Goal: Transaction & Acquisition: Book appointment/travel/reservation

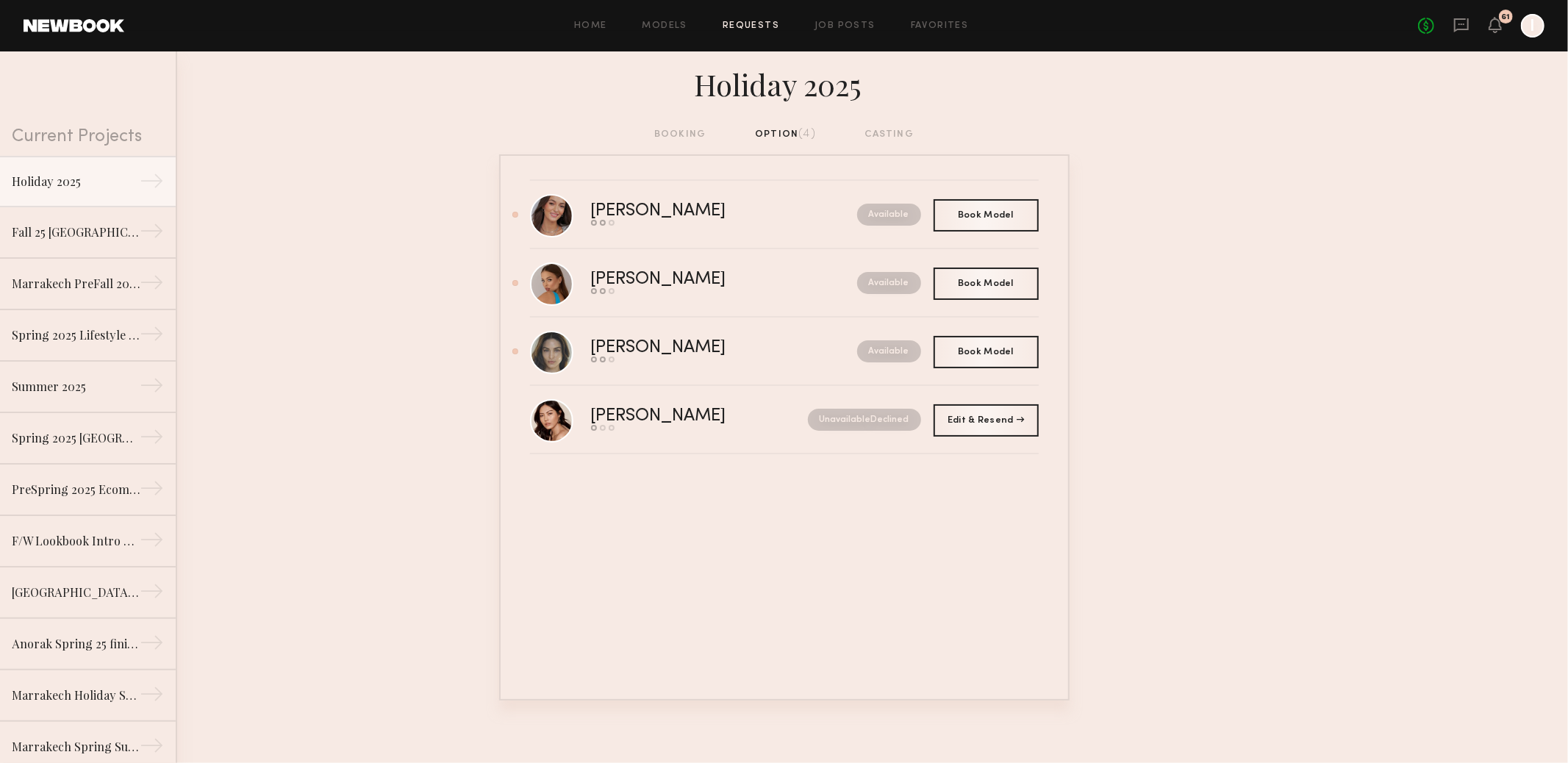
click at [1168, 165] on nb-requests-list-container "Kelly H. Send request Model response Book model Available Book Model Book Sofi …" at bounding box center [784, 427] width 1568 height 546
click at [645, 281] on div "[PERSON_NAME]" at bounding box center [691, 279] width 201 height 17
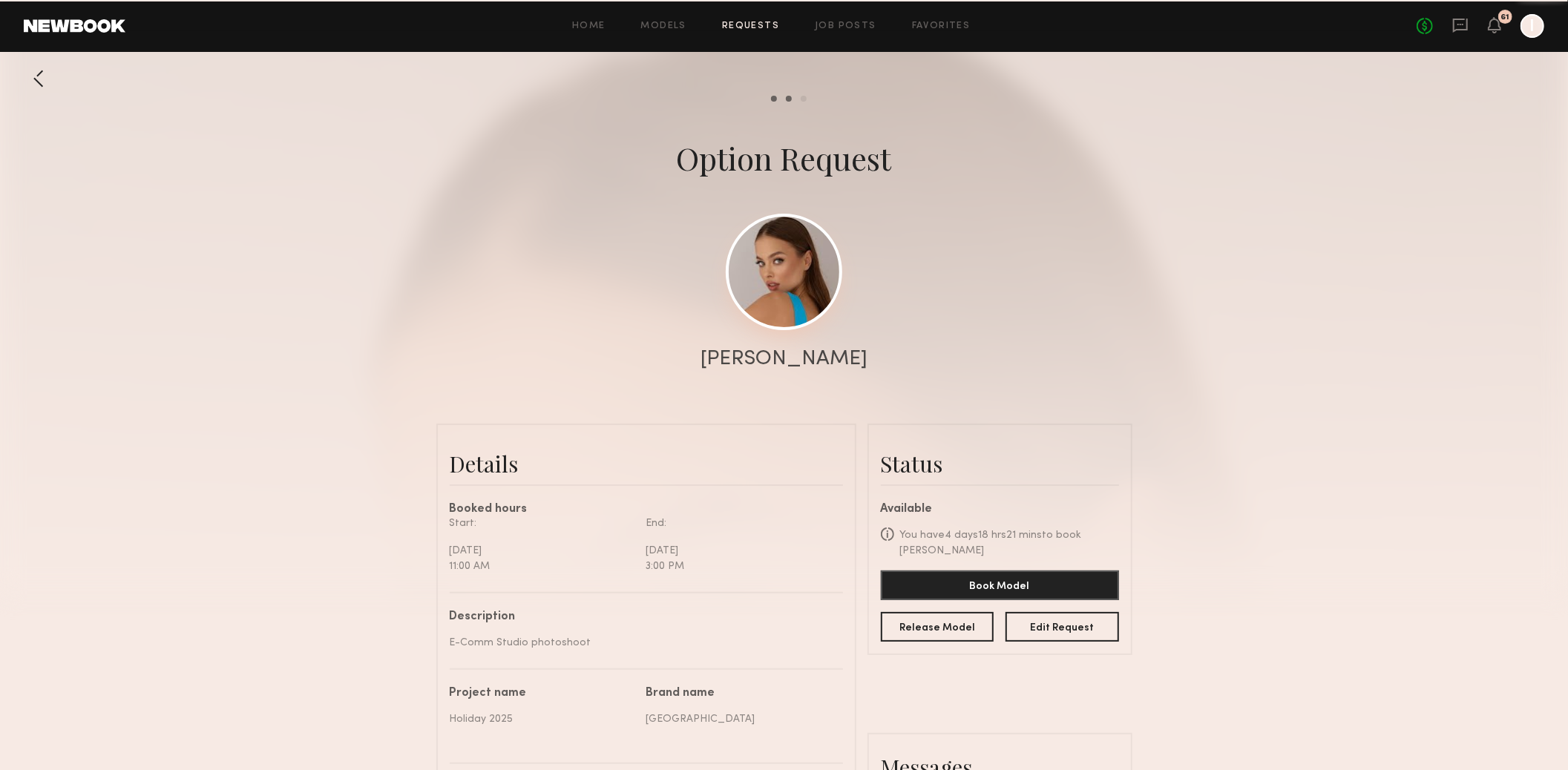
scroll to position [1452, 0]
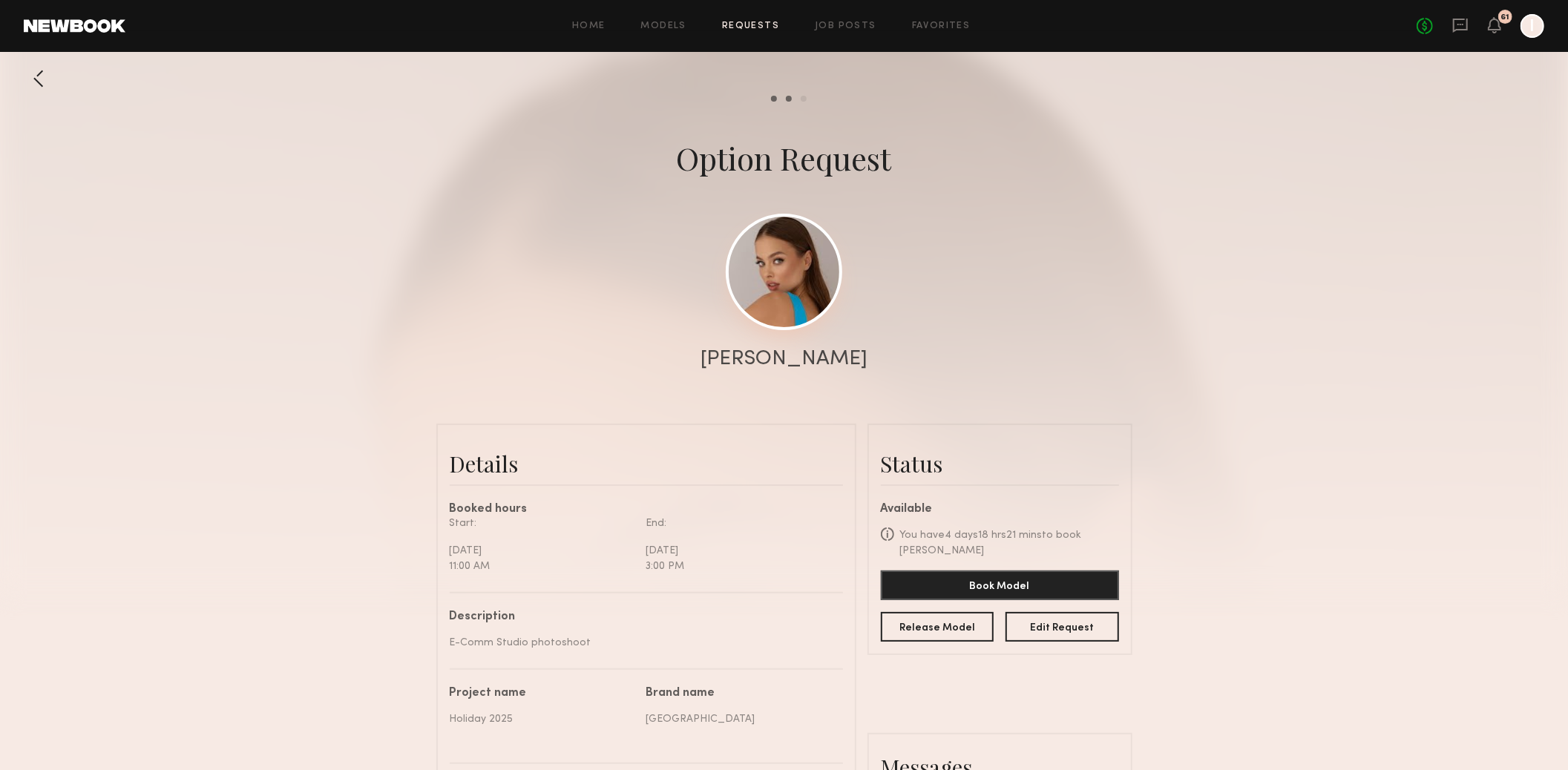
click at [800, 276] on link at bounding box center [784, 272] width 117 height 117
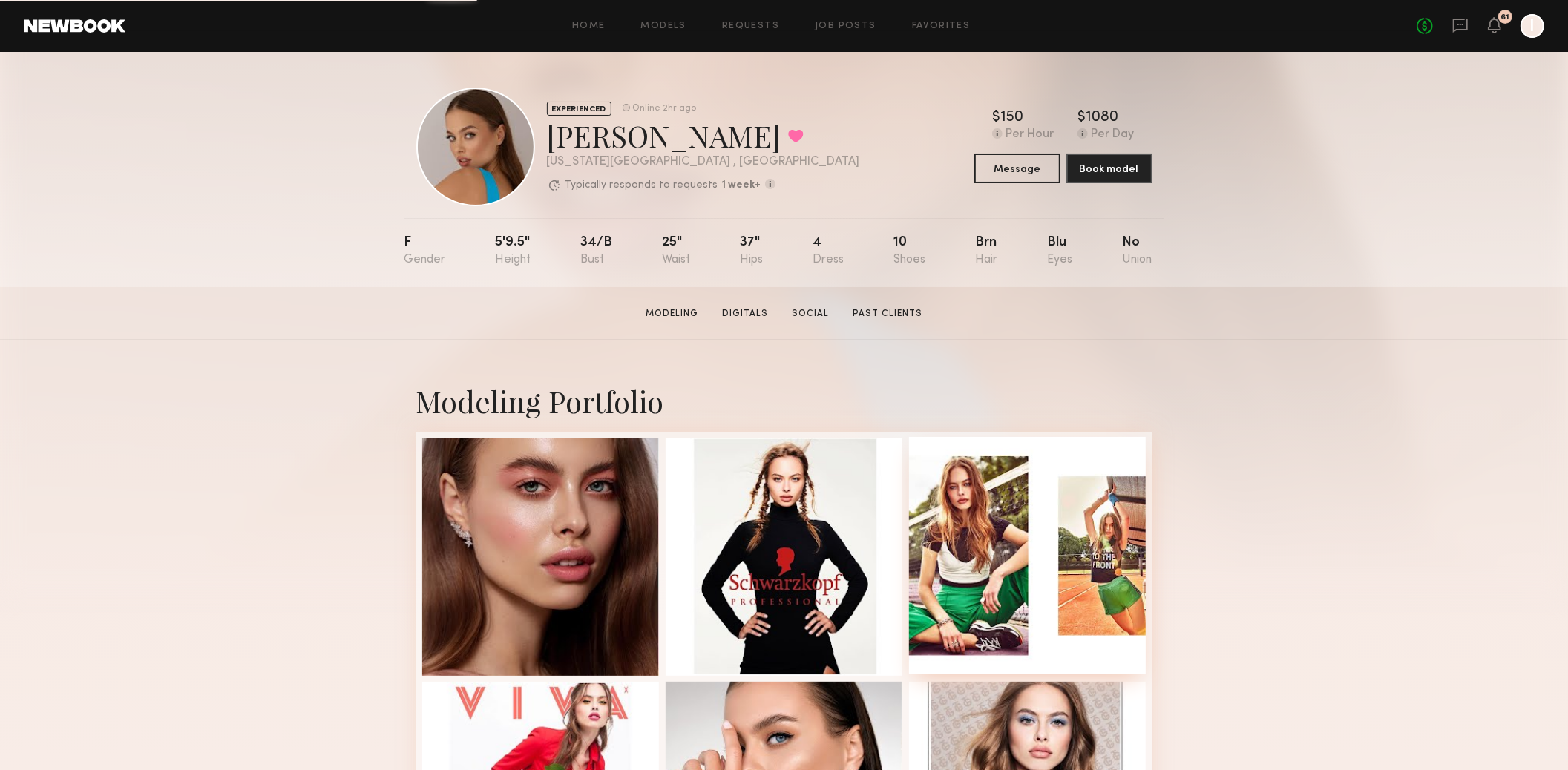
click at [1004, 607] on div at bounding box center [1028, 555] width 238 height 238
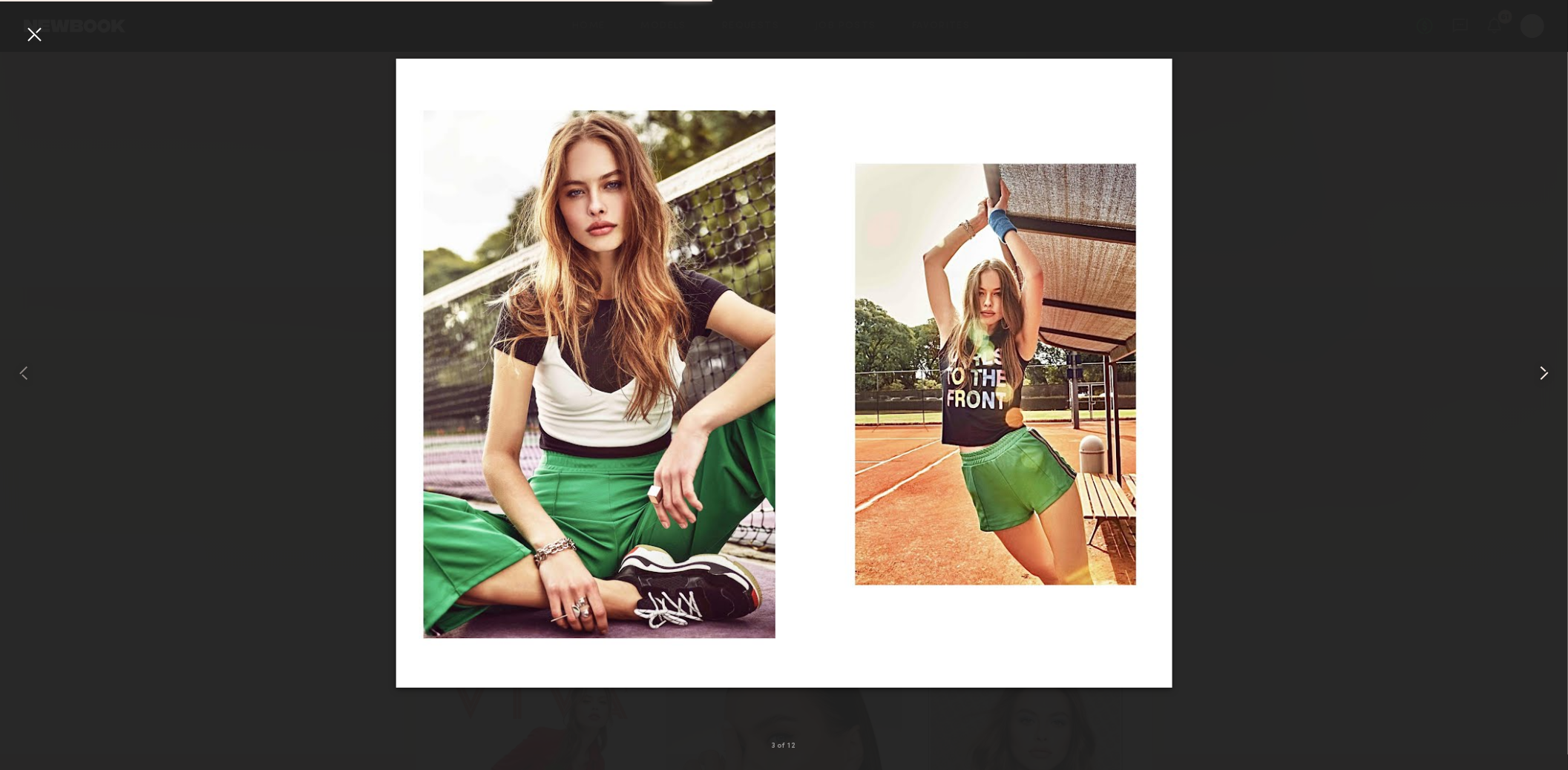
click at [1521, 363] on div at bounding box center [1536, 372] width 63 height 698
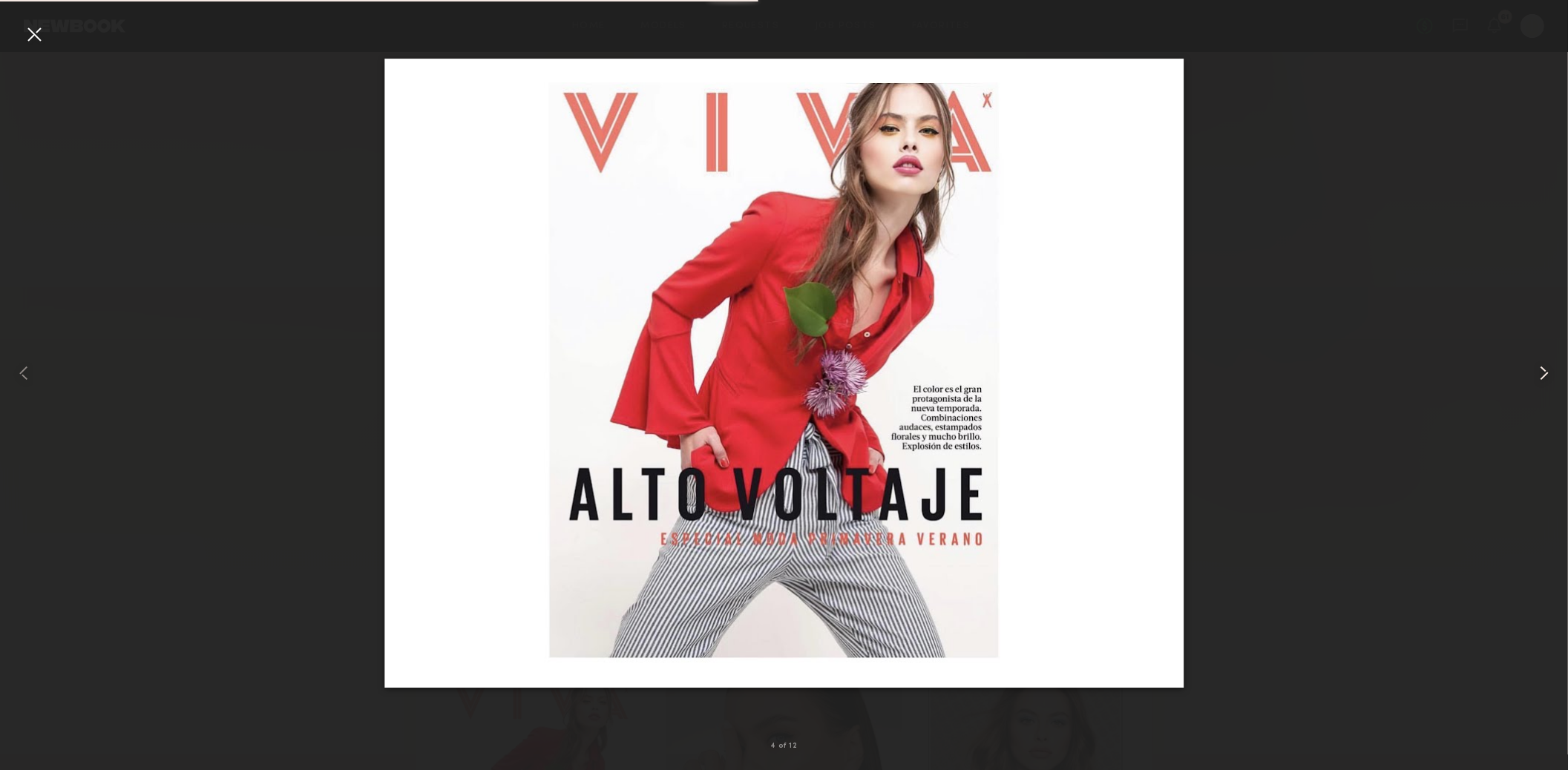
click at [1534, 371] on common-icon at bounding box center [1543, 372] width 24 height 24
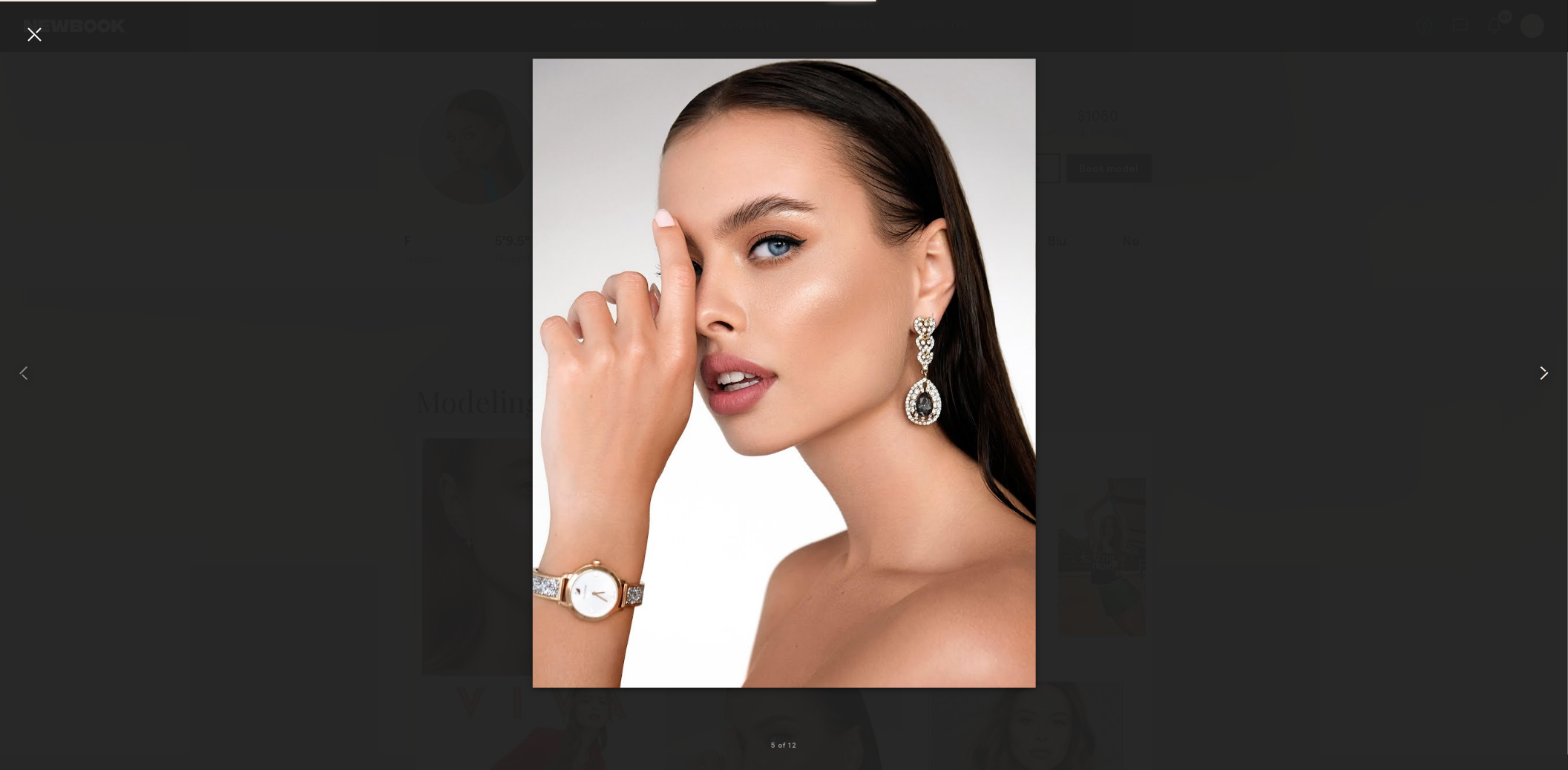
click at [1534, 371] on common-icon at bounding box center [1543, 372] width 24 height 24
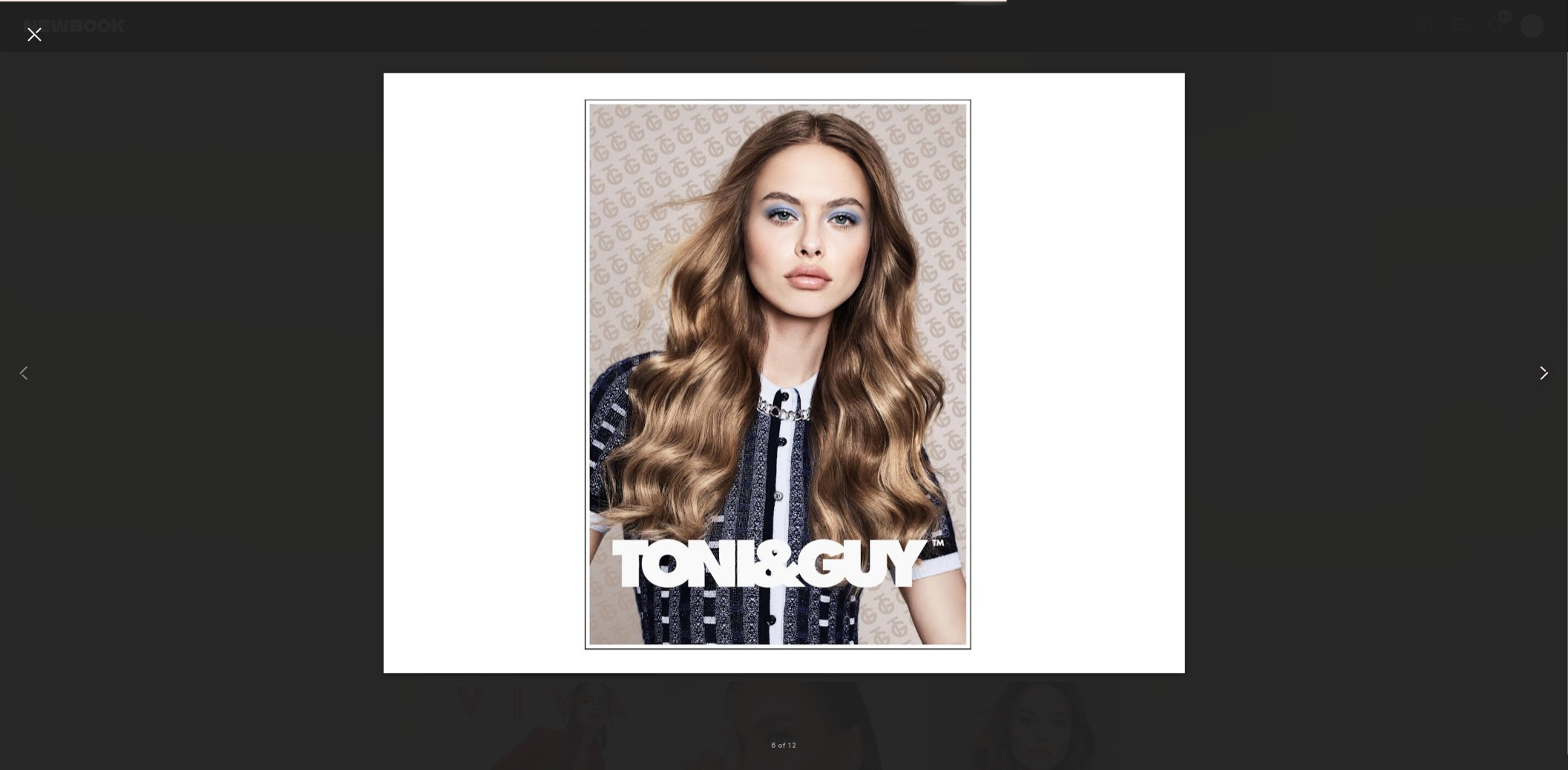
click at [1534, 371] on common-icon at bounding box center [1543, 372] width 24 height 24
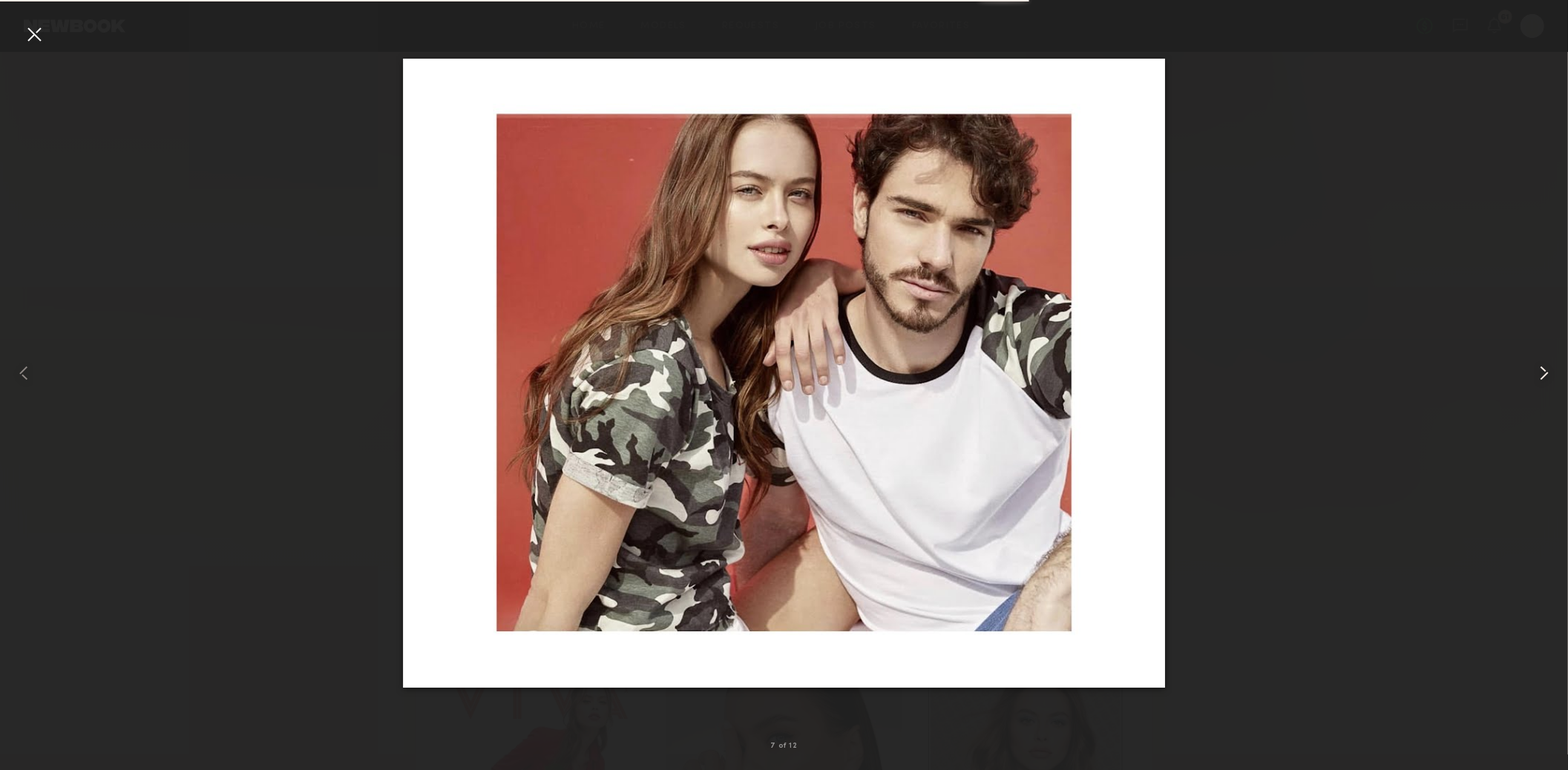
click at [1534, 371] on common-icon at bounding box center [1543, 372] width 24 height 24
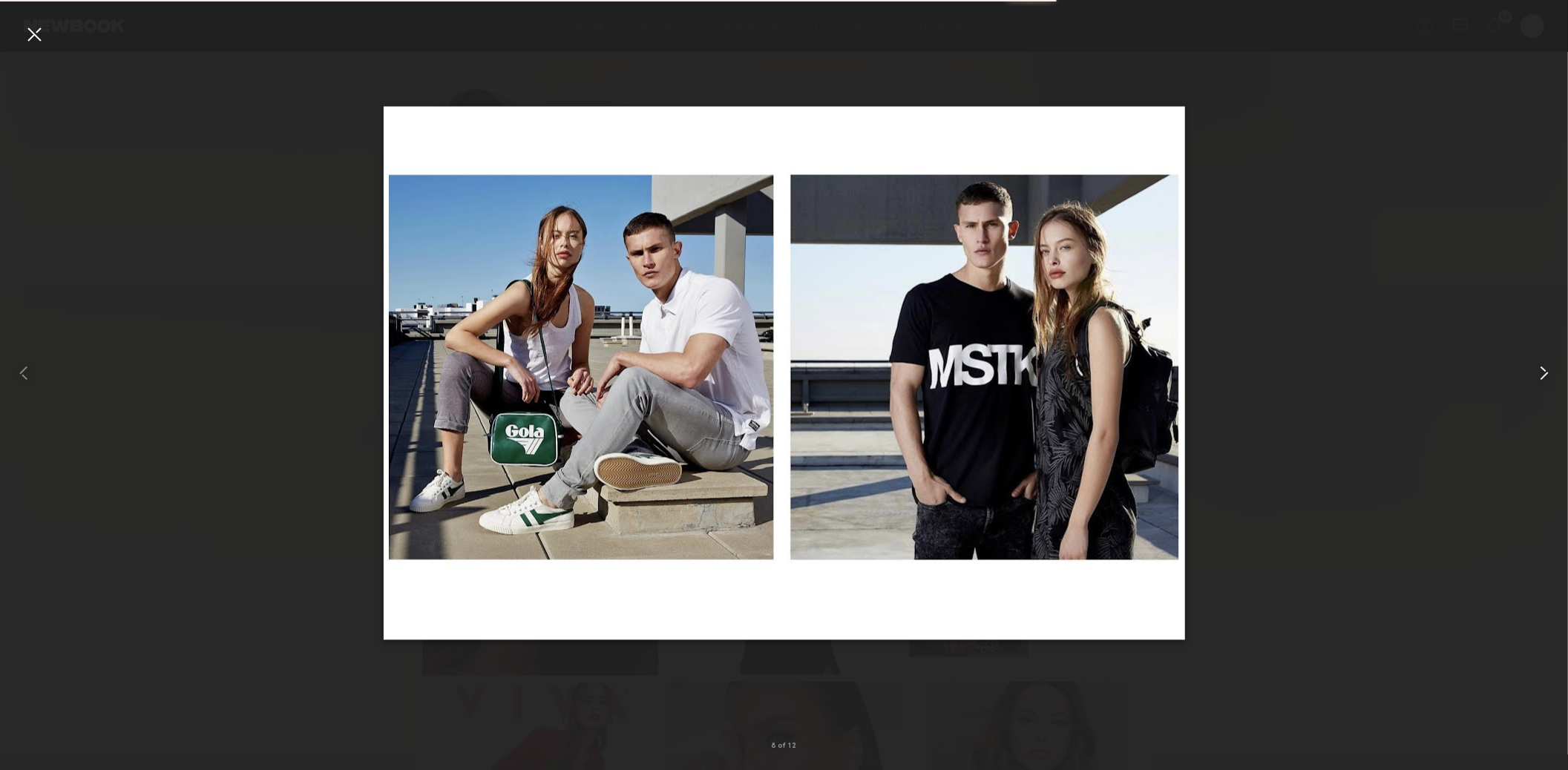
click at [1534, 371] on common-icon at bounding box center [1543, 372] width 24 height 24
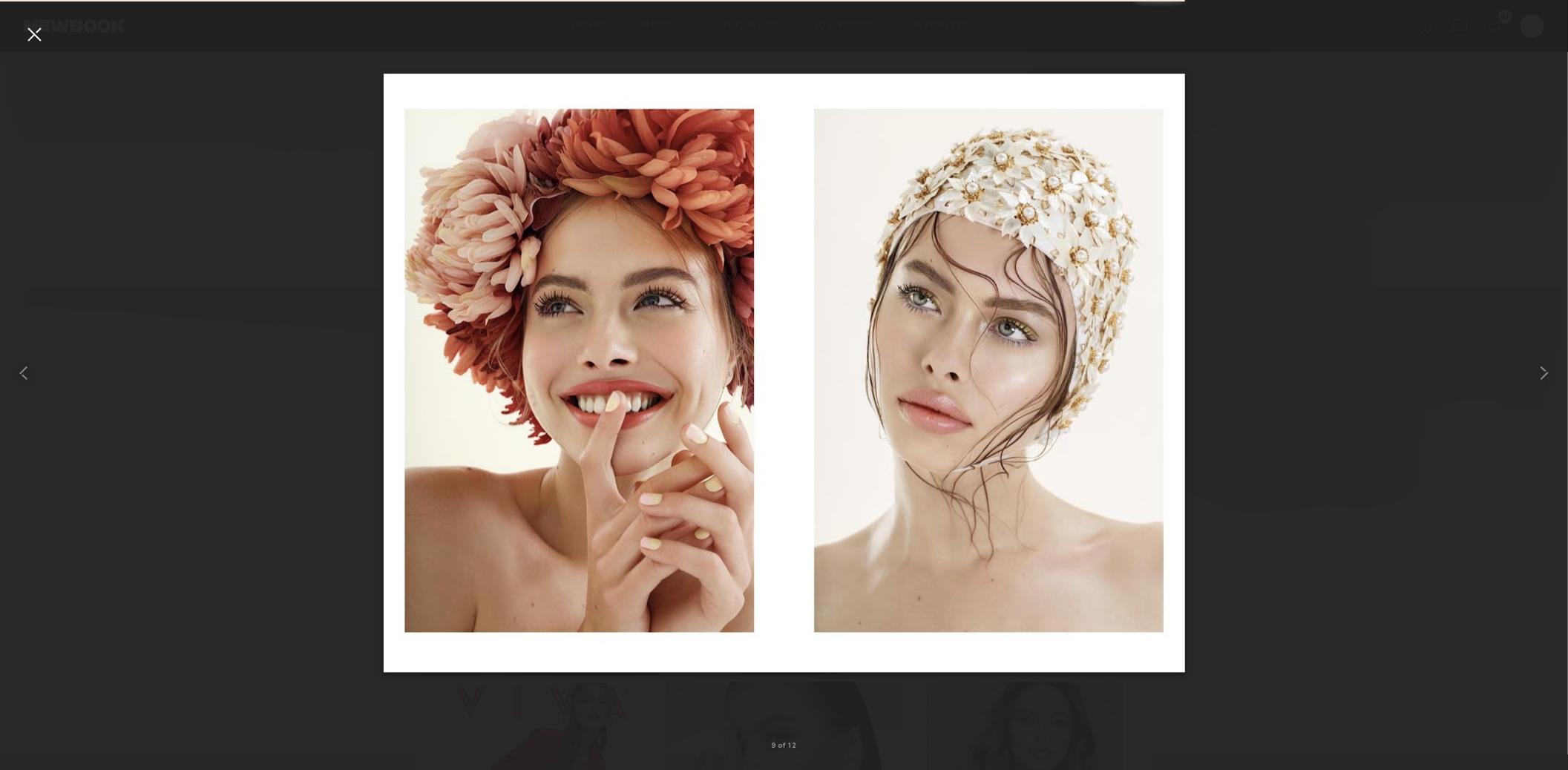
click at [33, 33] on div at bounding box center [34, 34] width 24 height 24
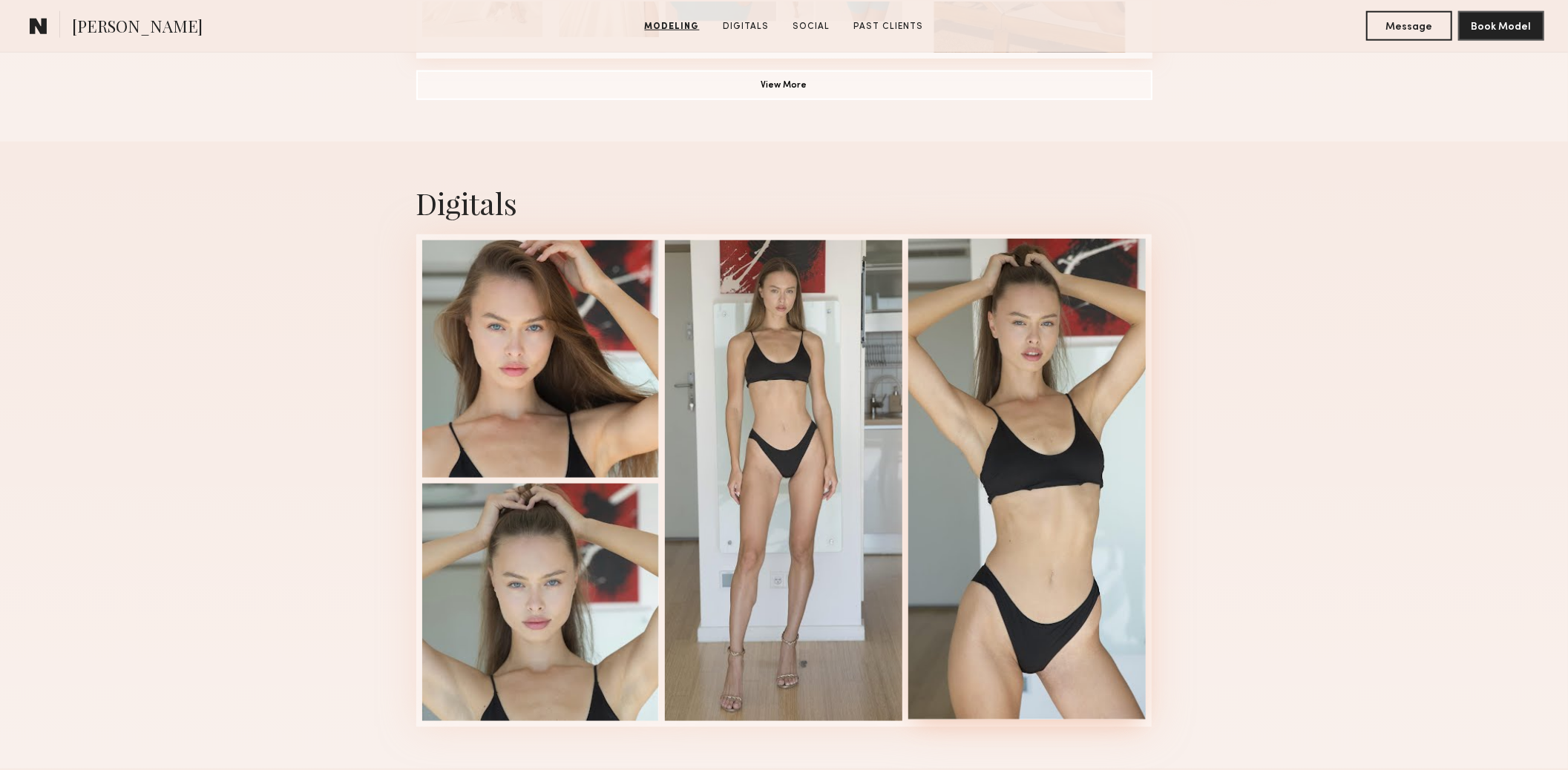
scroll to position [1384, 0]
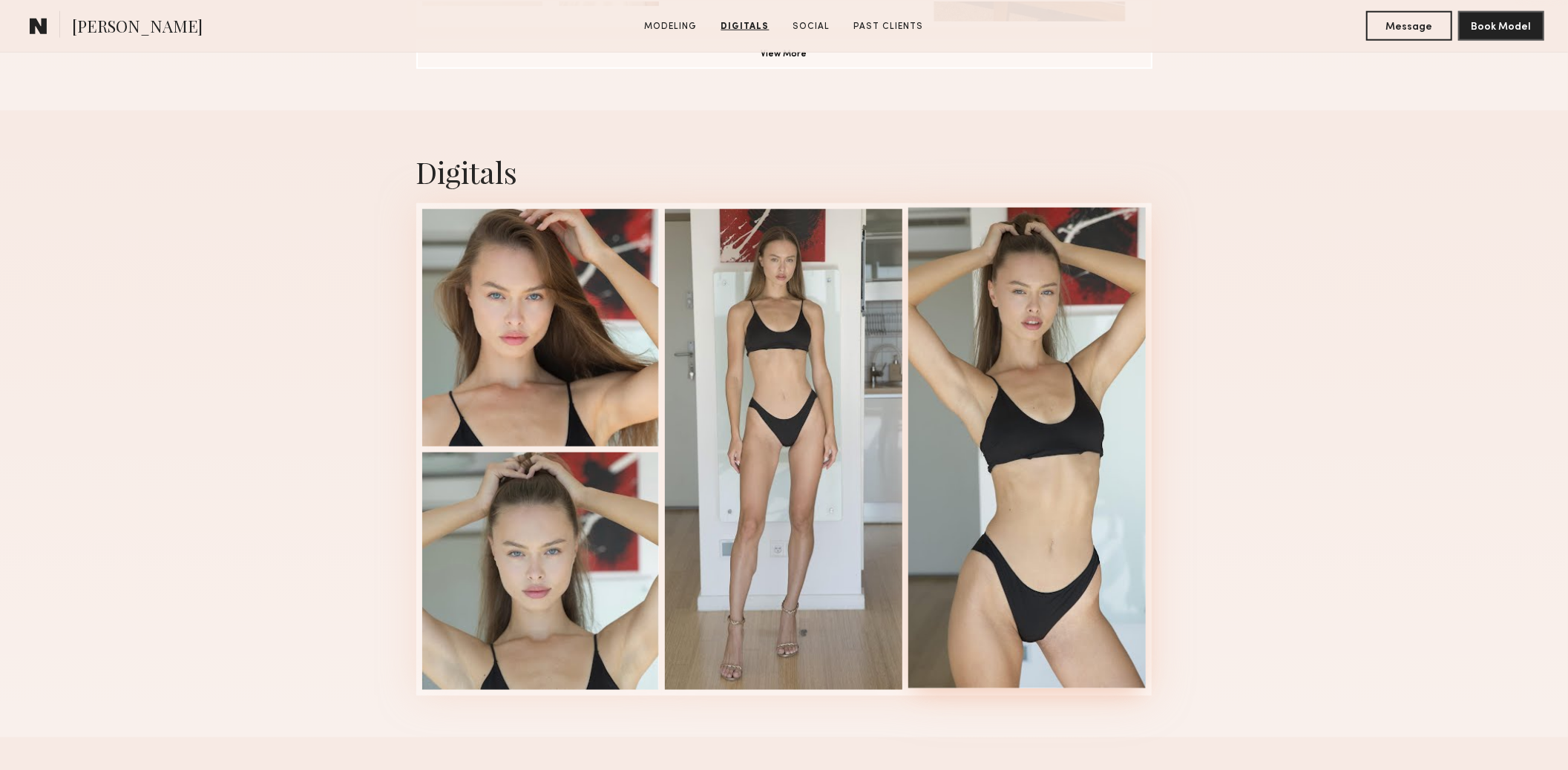
click at [982, 411] on div at bounding box center [1027, 448] width 238 height 481
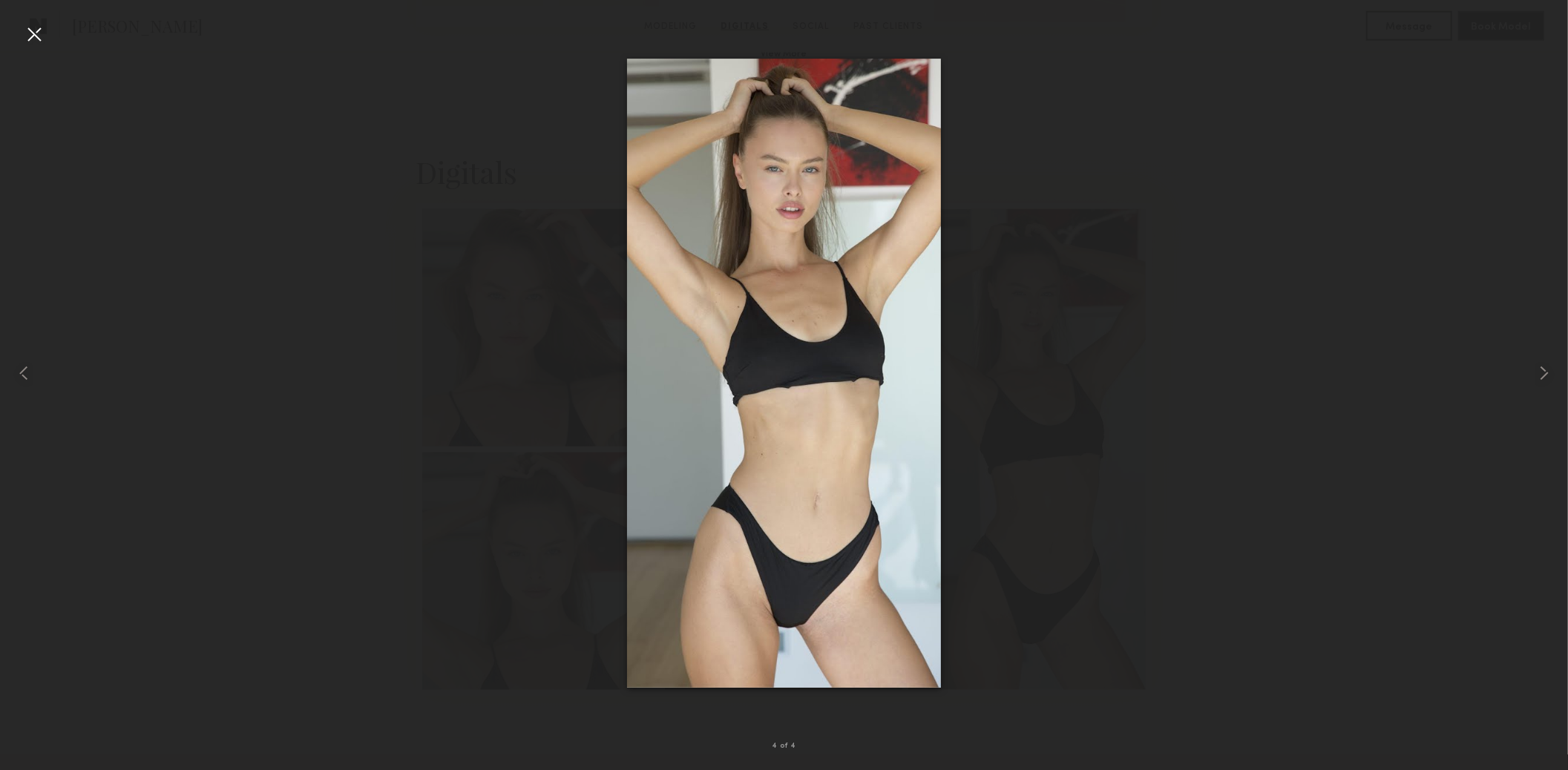
click at [46, 23] on nb-gallery-light "4 of 4" at bounding box center [784, 385] width 1568 height 770
click at [37, 33] on div at bounding box center [34, 34] width 24 height 24
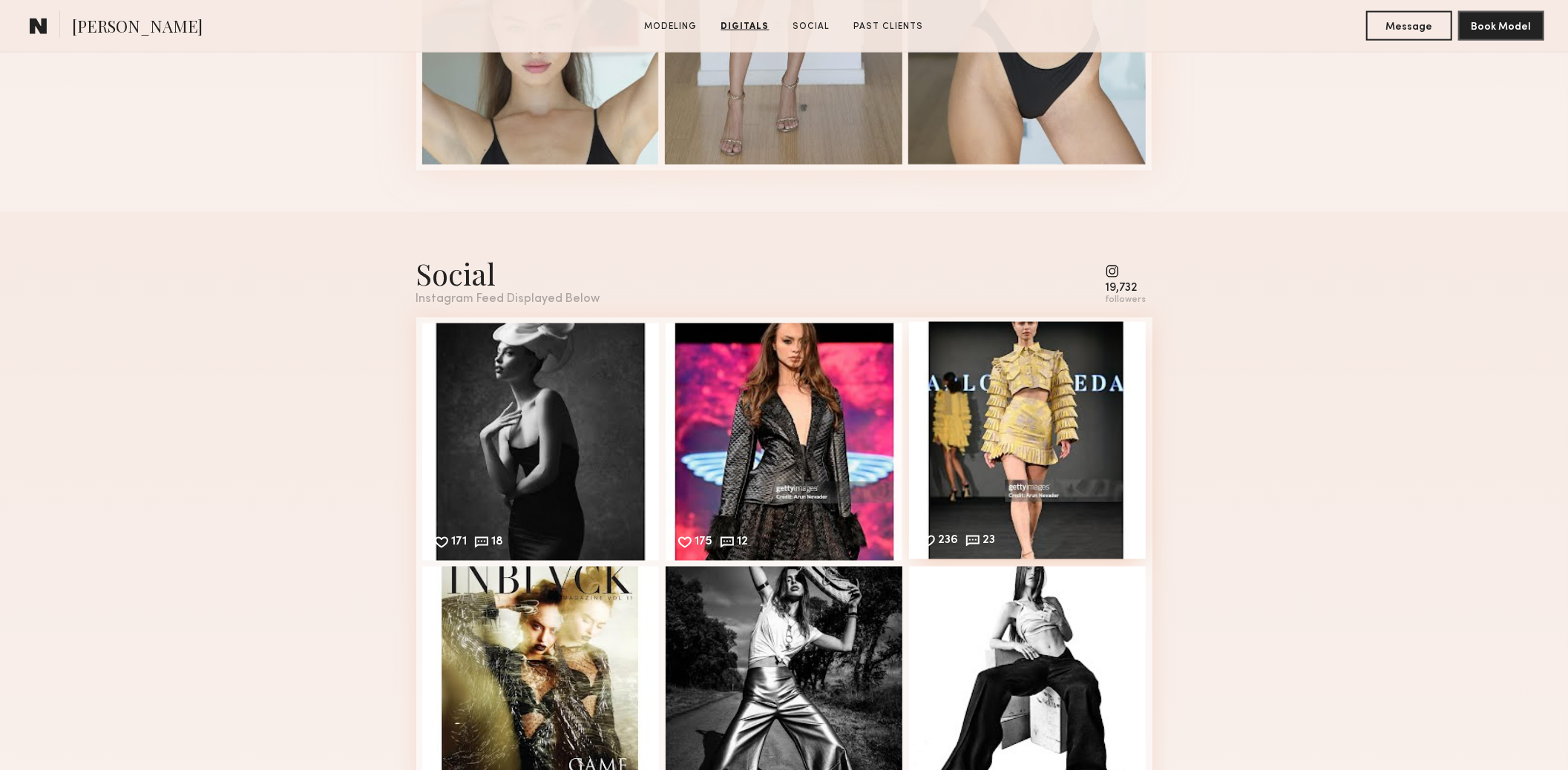
scroll to position [1977, 0]
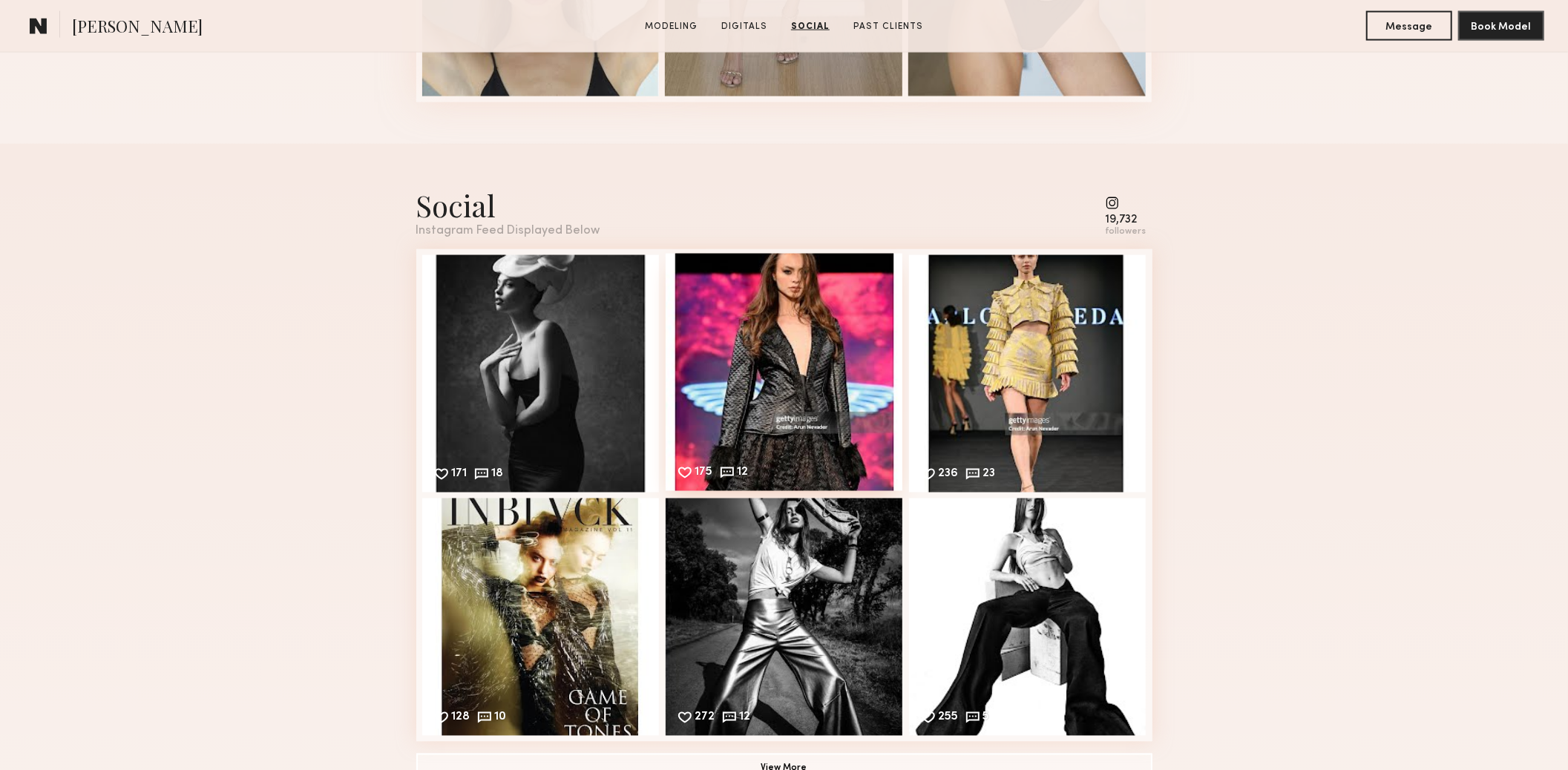
click at [845, 426] on div "175 12 Likes & comments displayed to show model’s engagement" at bounding box center [784, 372] width 238 height 238
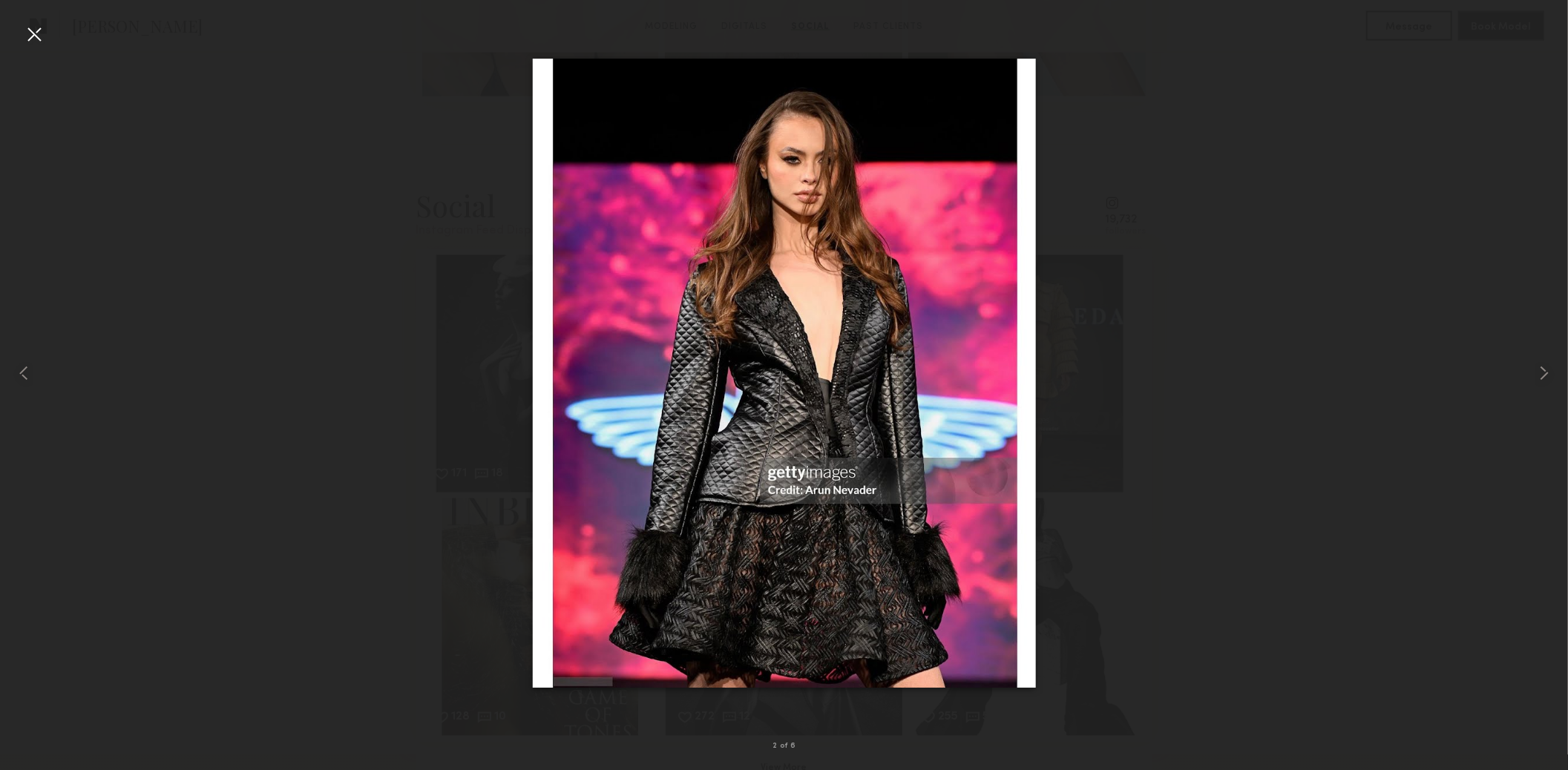
click at [29, 44] on div at bounding box center [34, 34] width 24 height 24
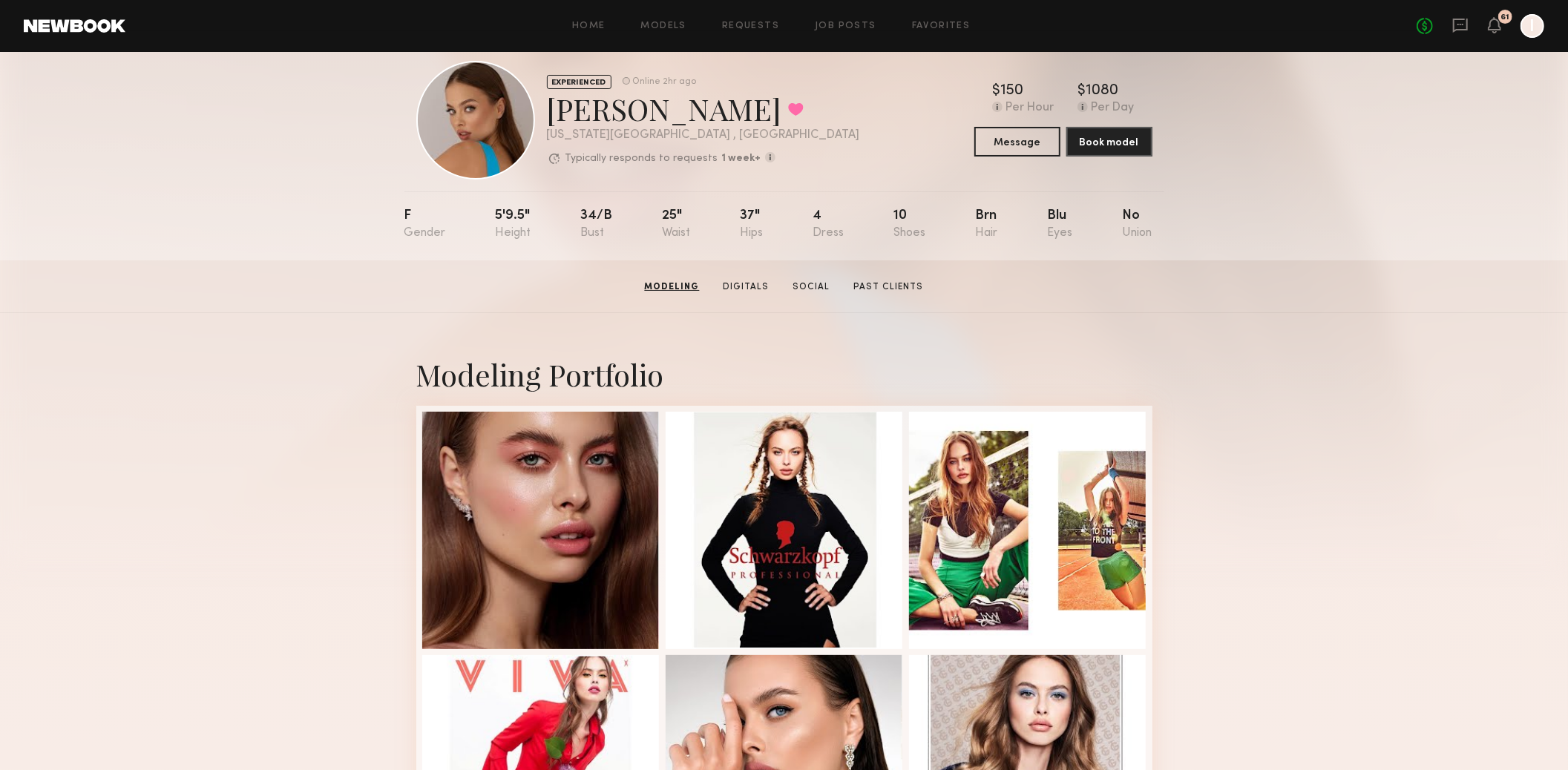
scroll to position [0, 0]
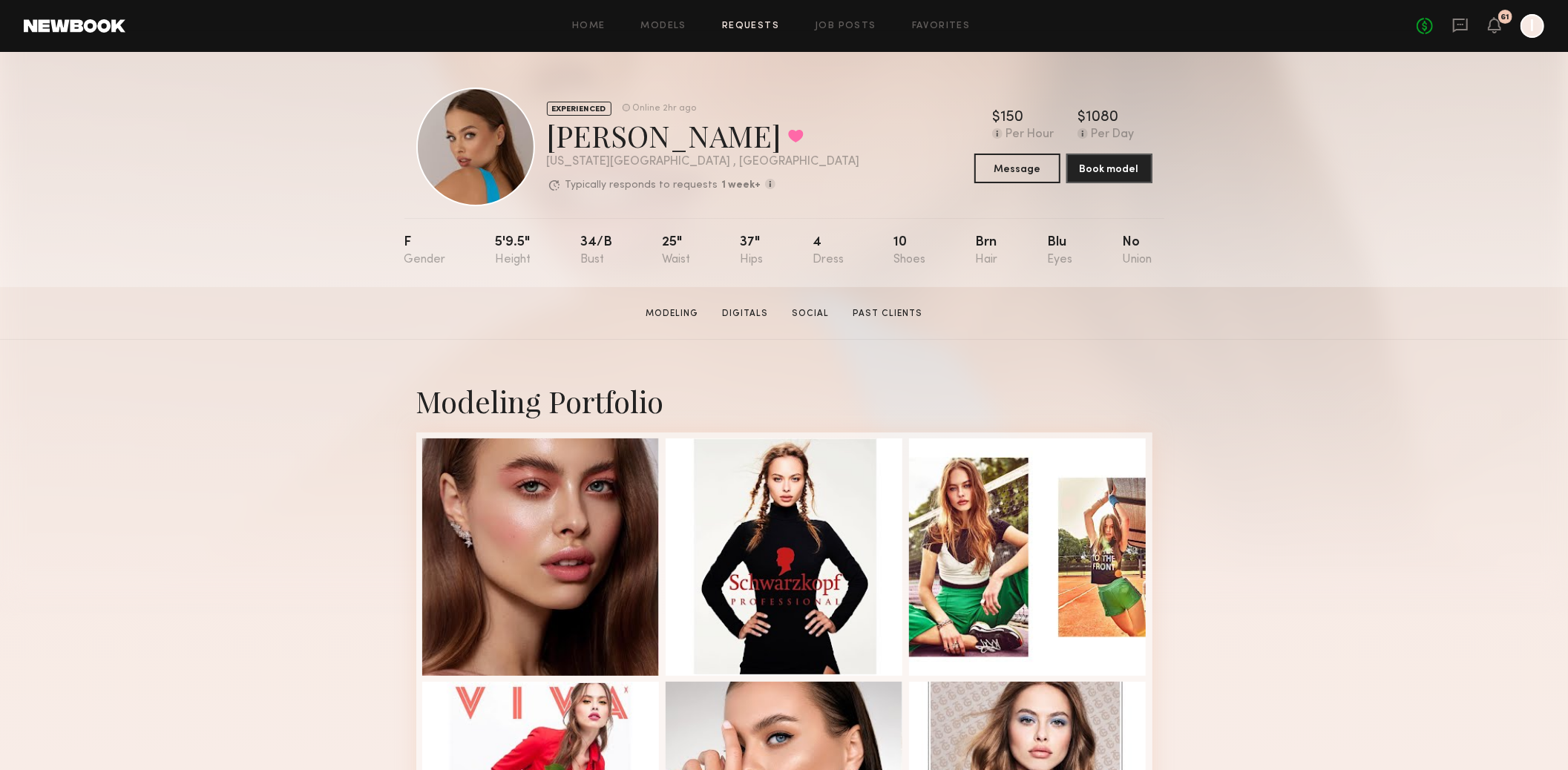
click at [746, 26] on link "Requests" at bounding box center [751, 26] width 58 height 9
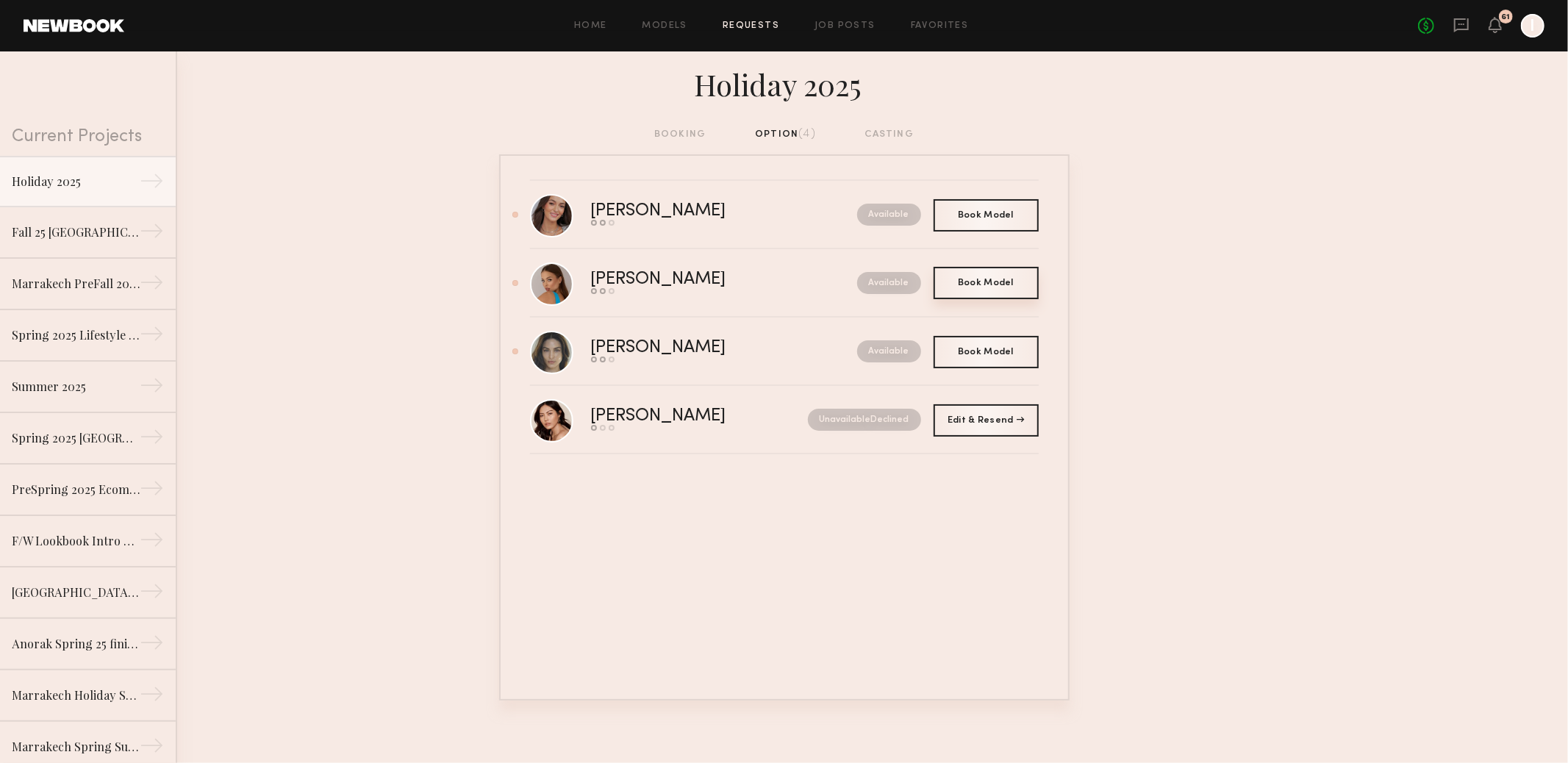
click at [974, 286] on div "Book Model Book" at bounding box center [986, 283] width 106 height 33
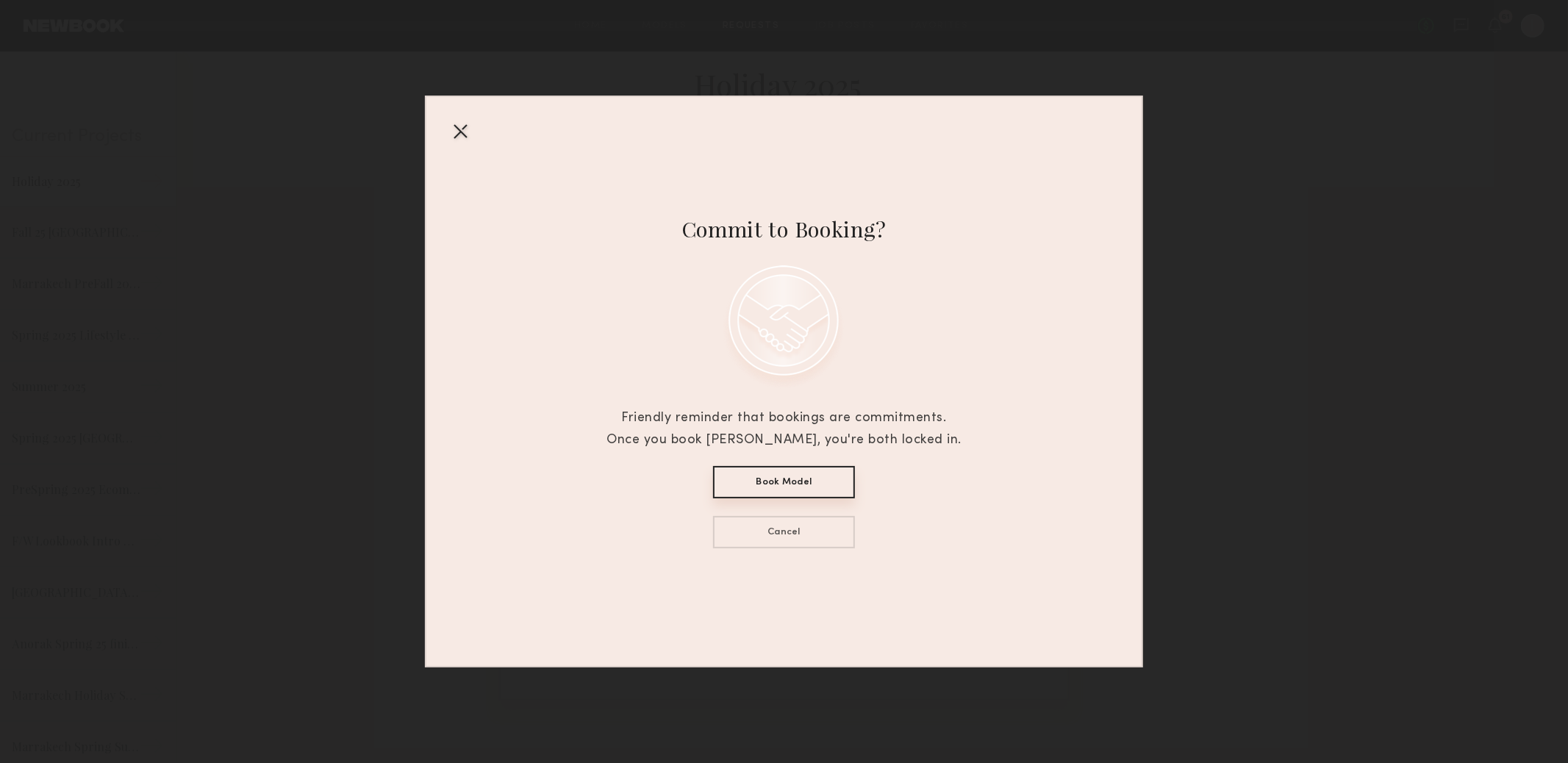
click at [750, 474] on button "Book Model" at bounding box center [784, 482] width 142 height 33
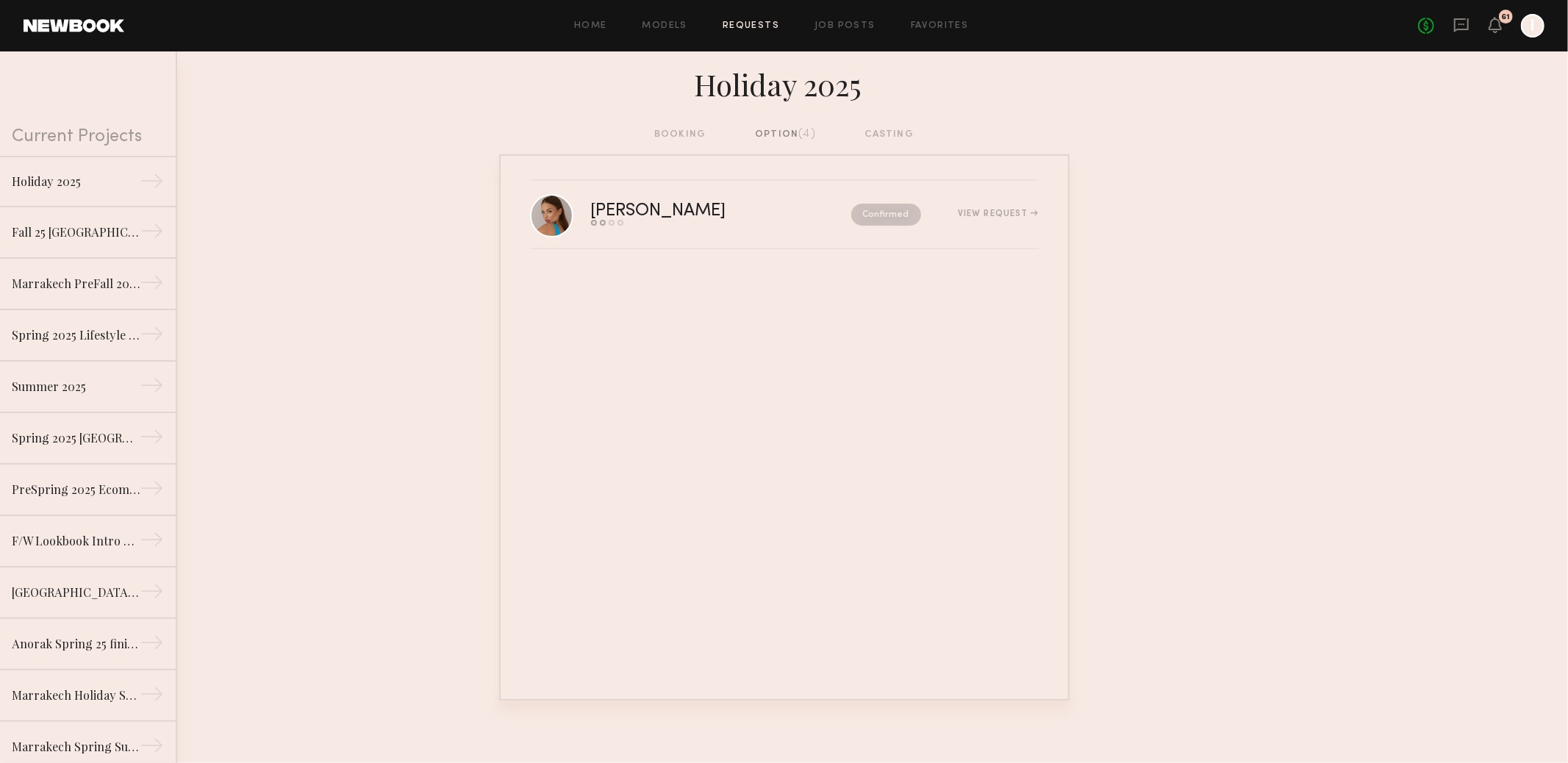
click at [771, 130] on div "option (4)" at bounding box center [785, 134] width 61 height 16
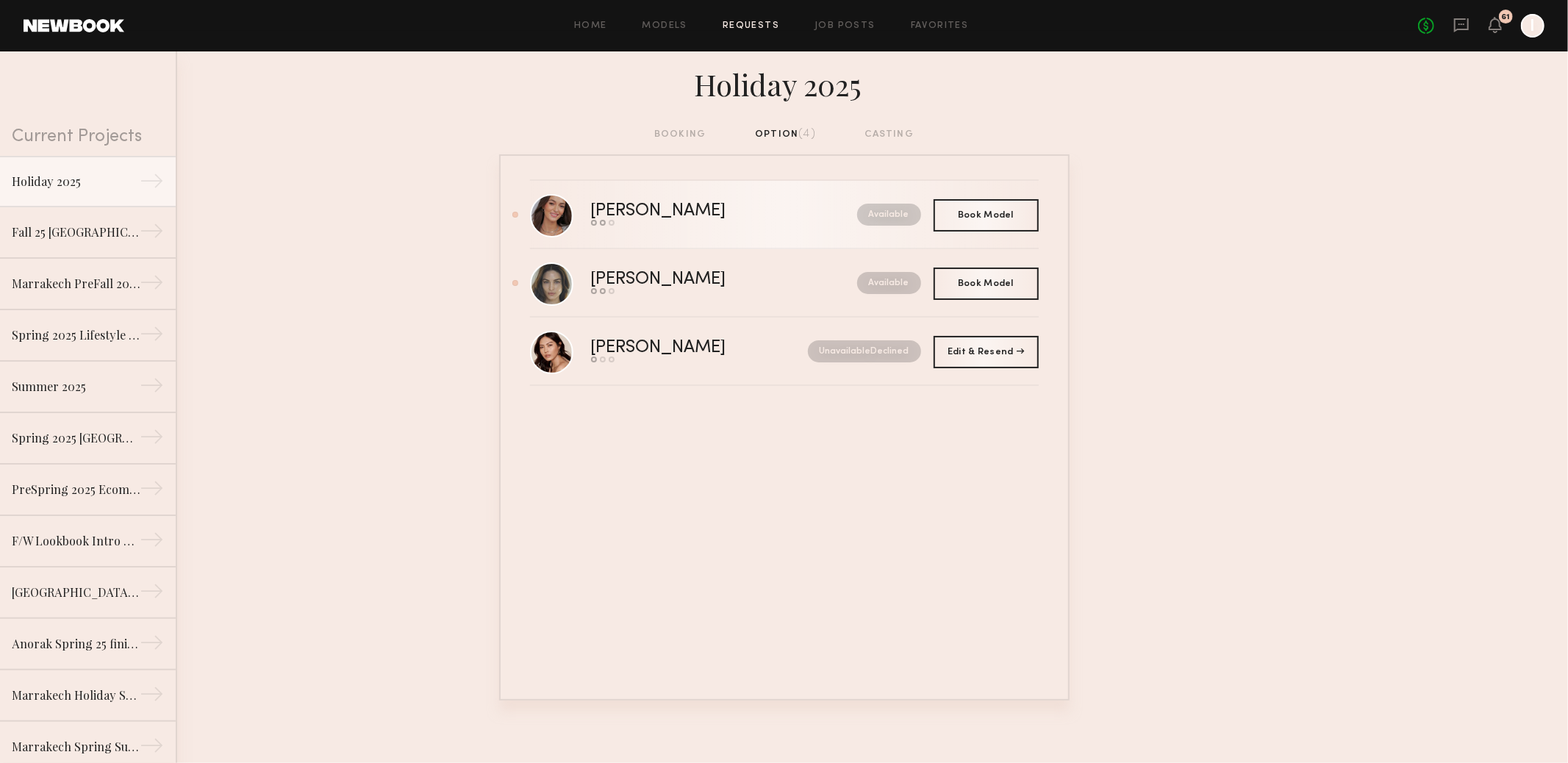
click at [889, 216] on nb-request-status "Available" at bounding box center [890, 215] width 64 height 22
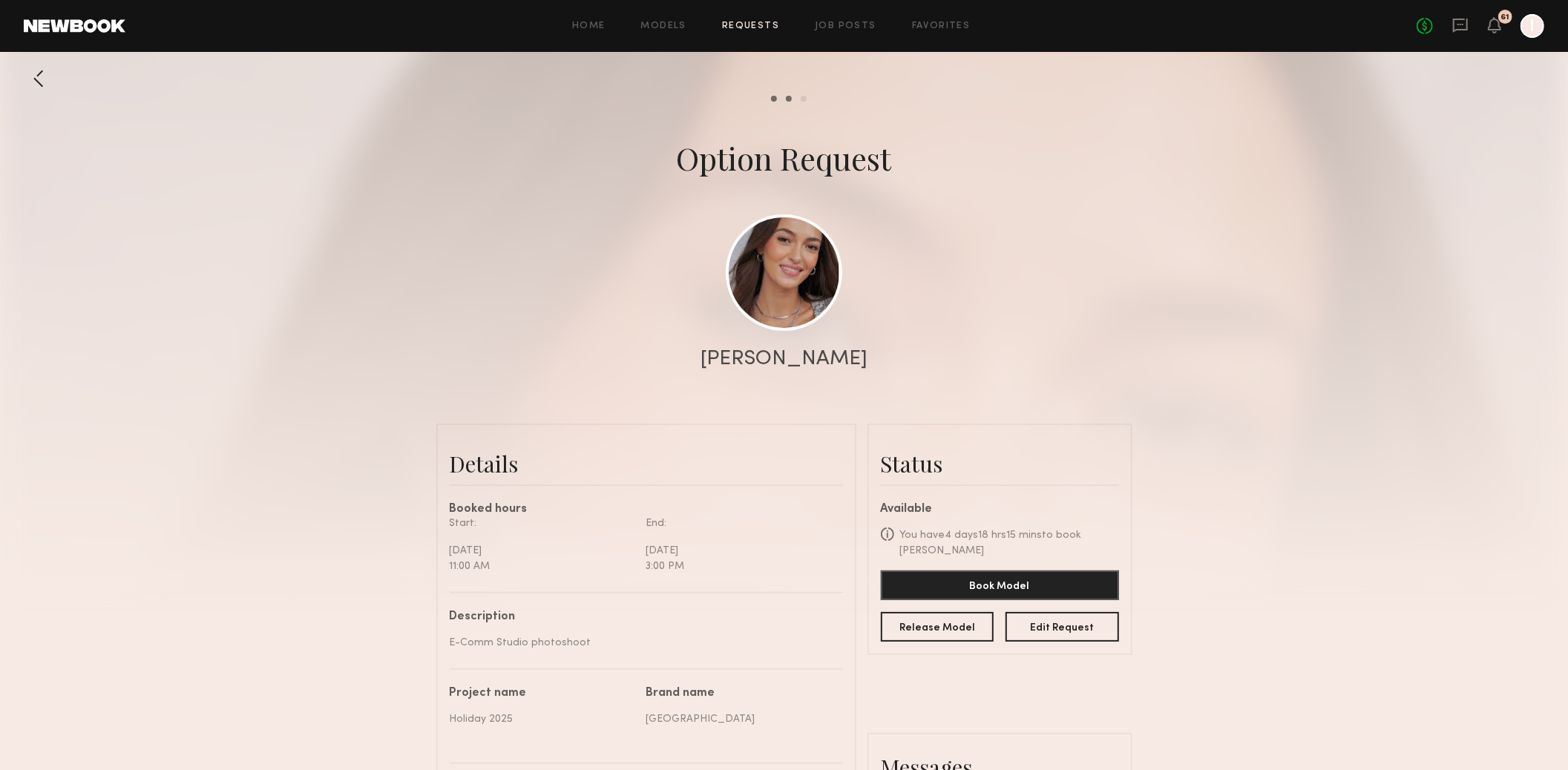
scroll to position [1243, 0]
click at [928, 621] on button "Release Model" at bounding box center [937, 625] width 113 height 29
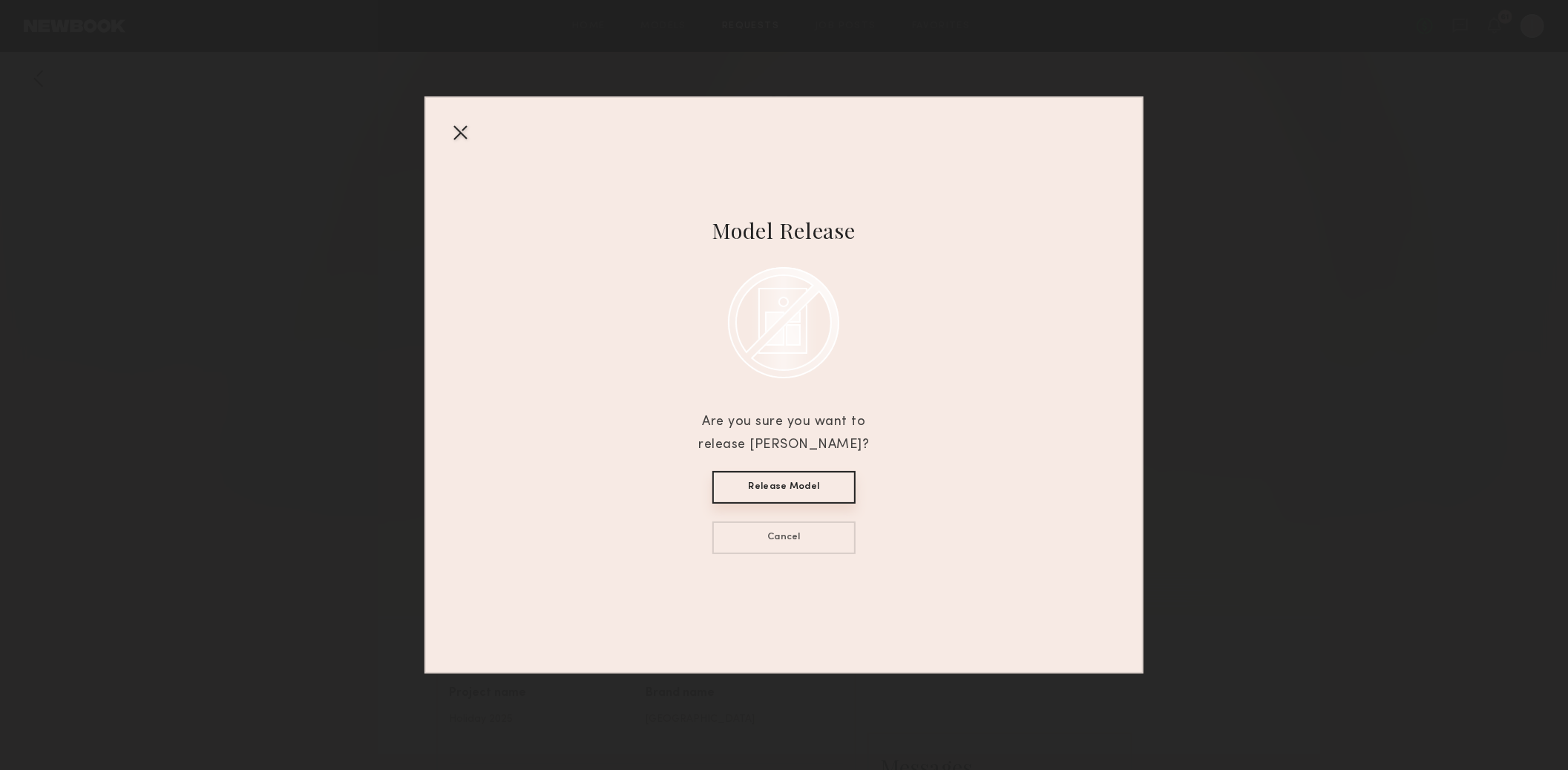
click at [817, 499] on button "Release Model" at bounding box center [784, 487] width 143 height 33
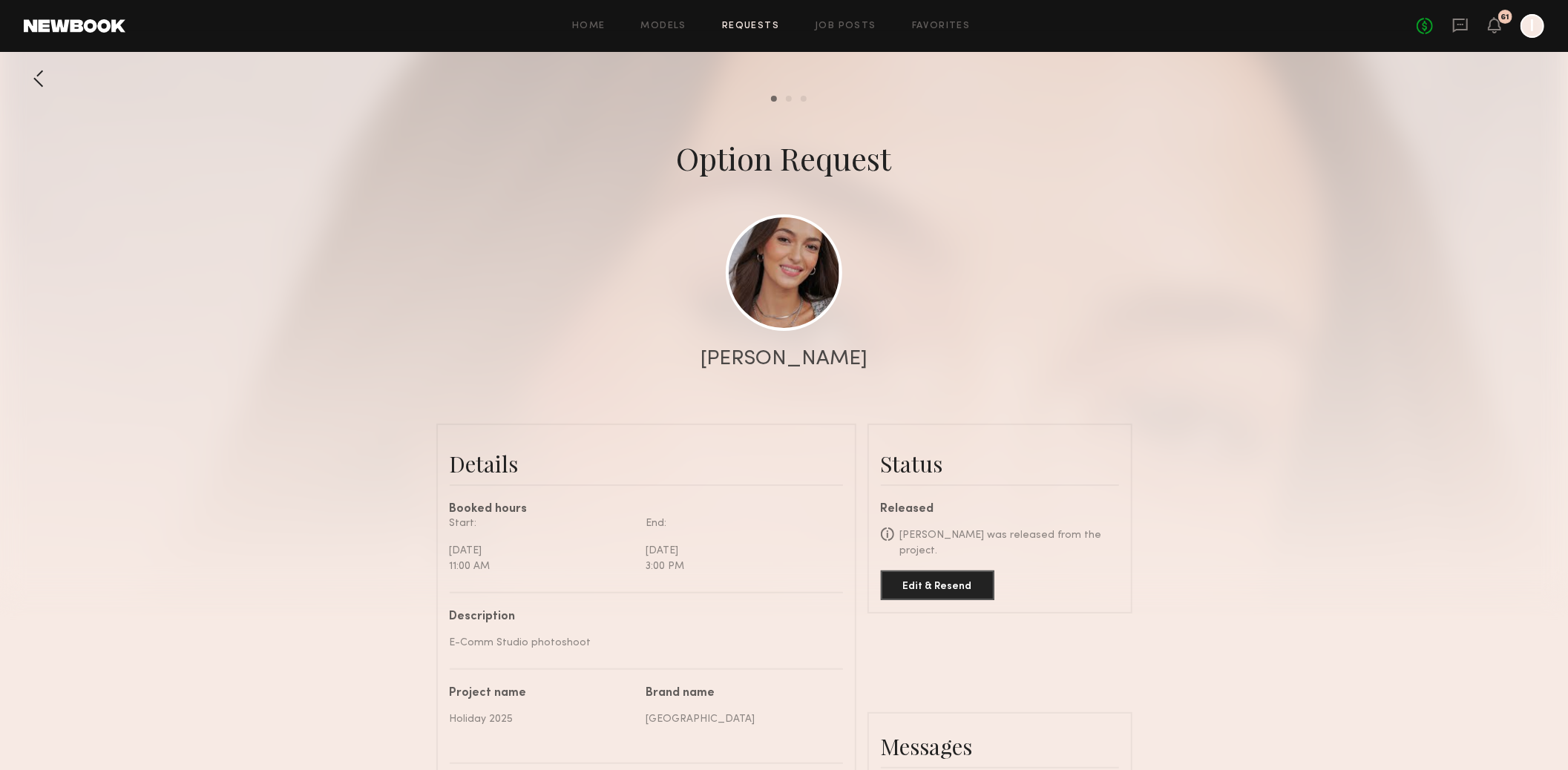
click at [765, 28] on link "Requests" at bounding box center [751, 26] width 58 height 9
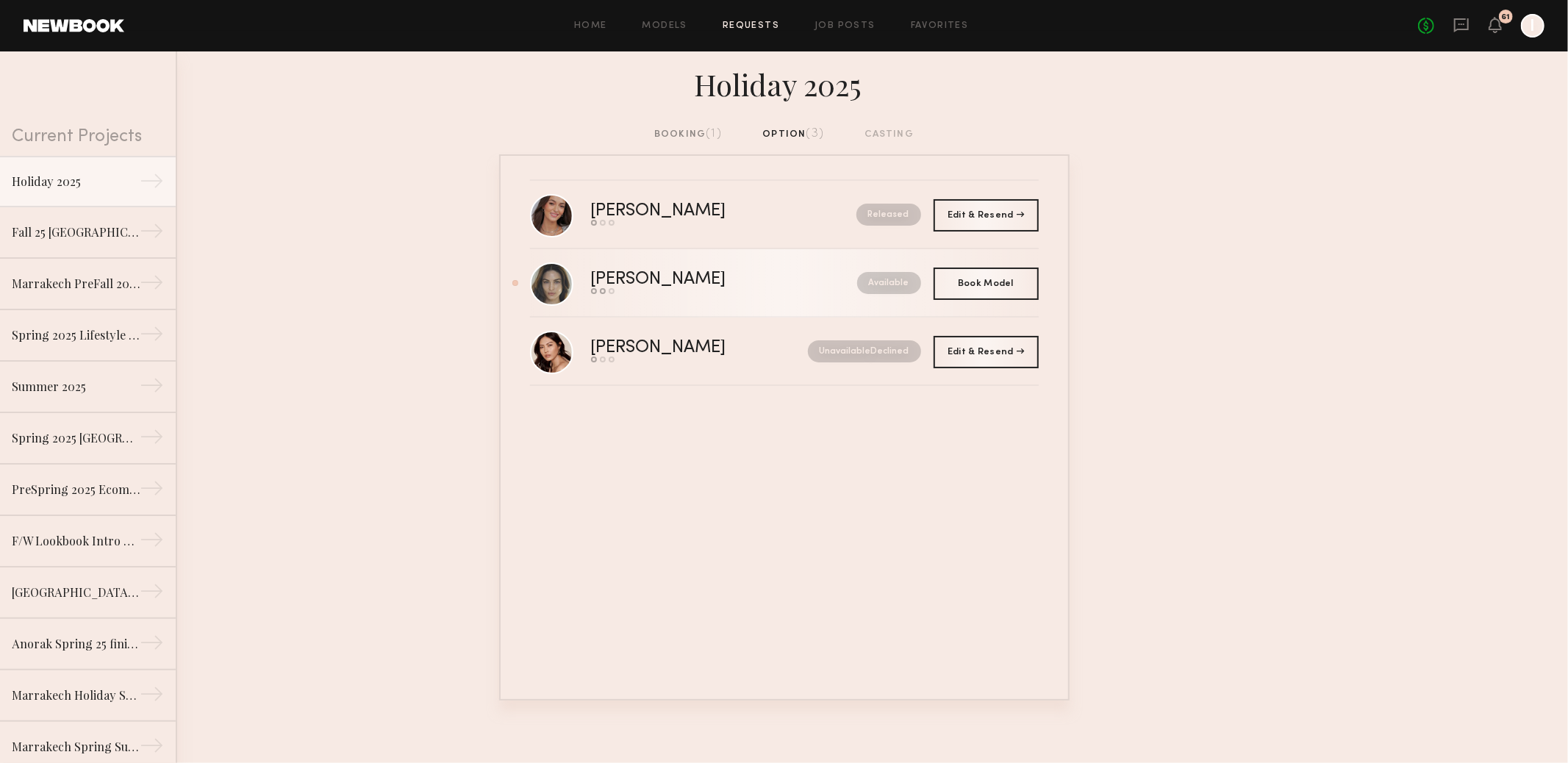
click at [748, 286] on div "[PERSON_NAME]" at bounding box center [691, 279] width 201 height 17
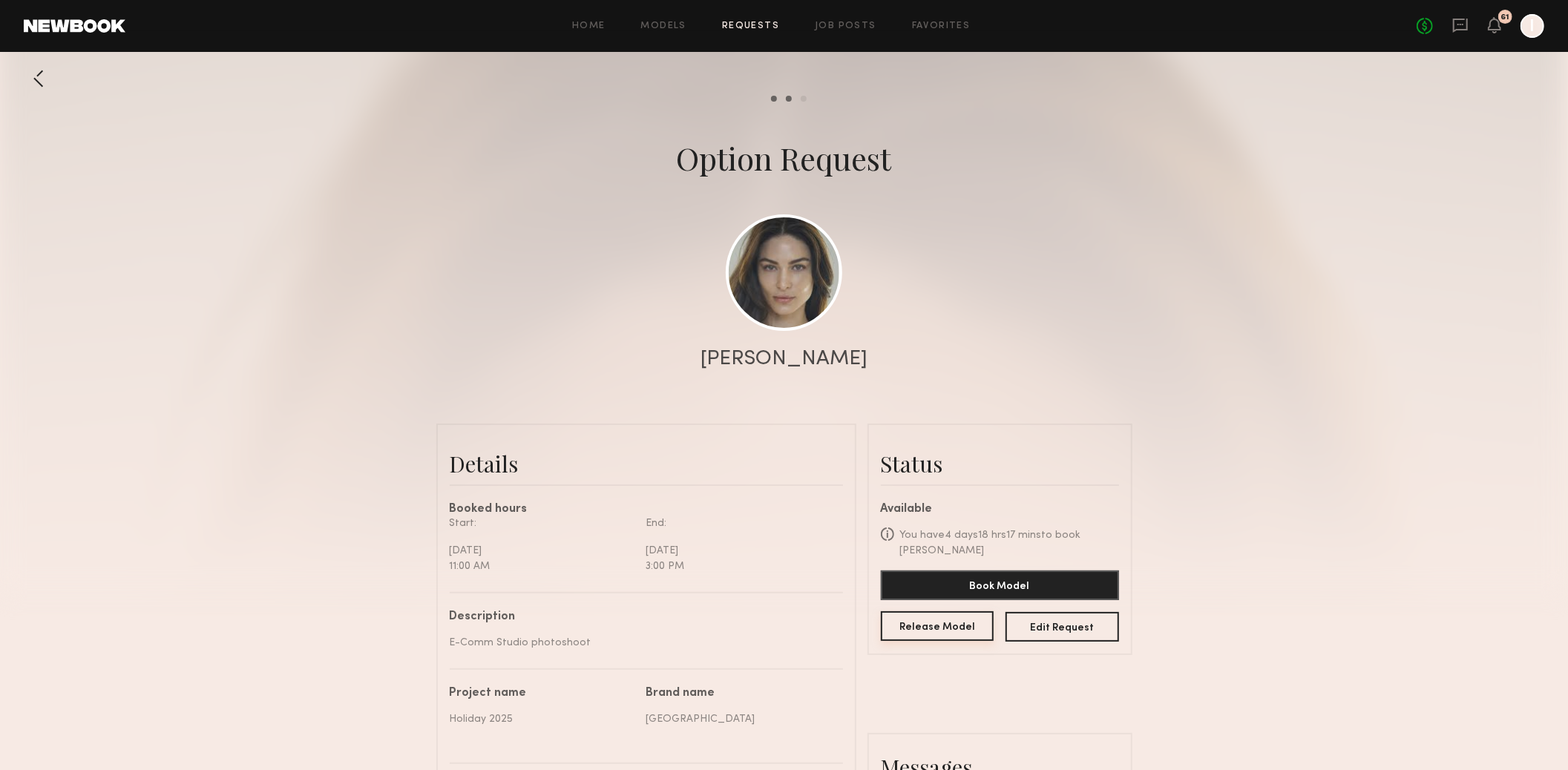
click at [957, 635] on button "Release Model" at bounding box center [937, 625] width 113 height 29
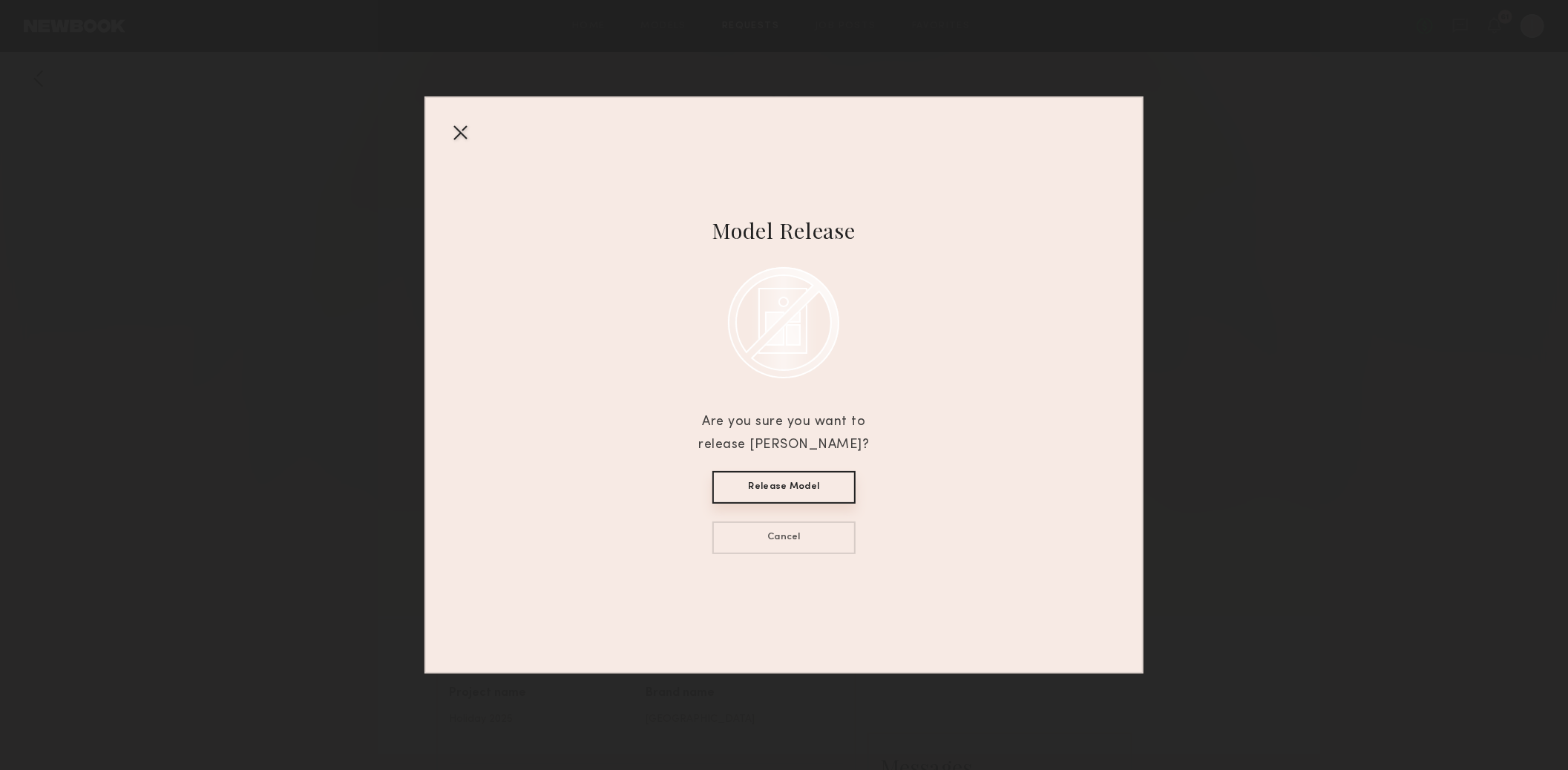
click at [788, 486] on button "Release Model" at bounding box center [784, 487] width 143 height 33
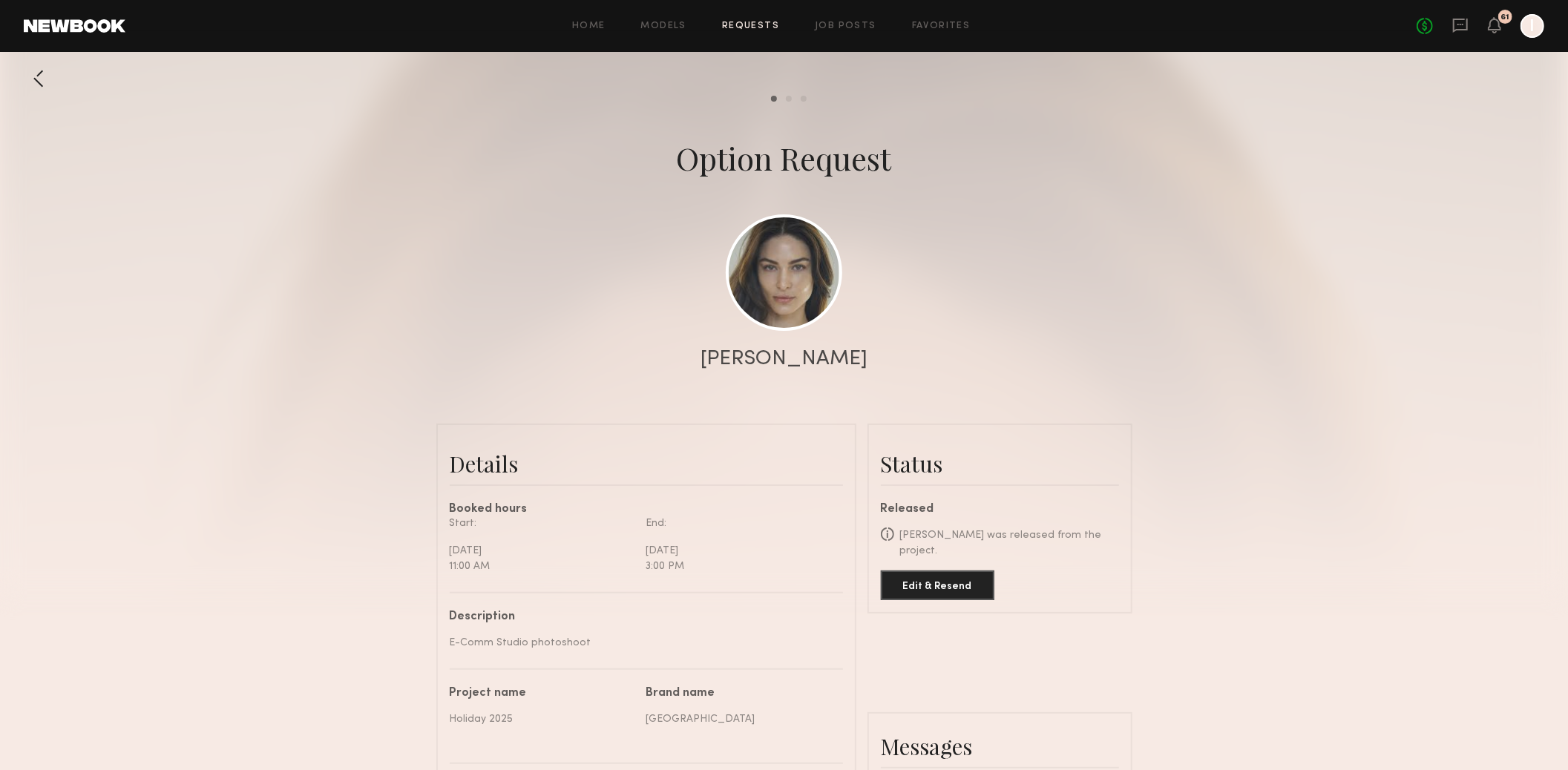
click at [750, 34] on div "Home Models Requests Job Posts Favorites Sign Out No fees up to $5,000 61 I" at bounding box center [834, 25] width 1419 height 24
click at [764, 26] on link "Requests" at bounding box center [751, 26] width 58 height 9
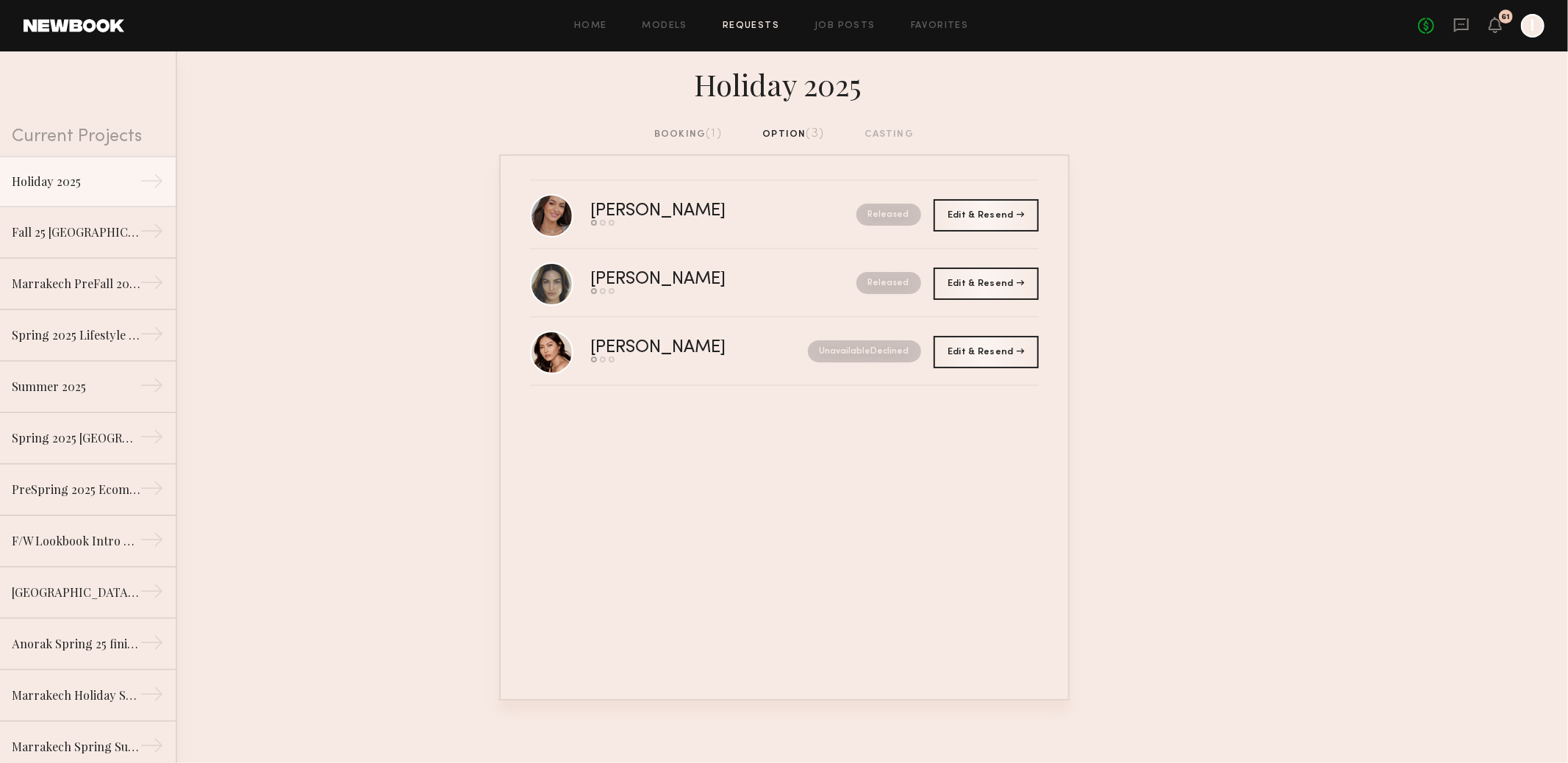
click at [795, 138] on div "booking (1) option (3) casting" at bounding box center [784, 134] width 260 height 16
click at [890, 136] on div "booking (1) option (3) casting" at bounding box center [784, 134] width 260 height 16
click at [653, 133] on div "booking (1) option (3) casting" at bounding box center [784, 140] width 1568 height 28
click at [712, 136] on span "(1)" at bounding box center [713, 134] width 16 height 12
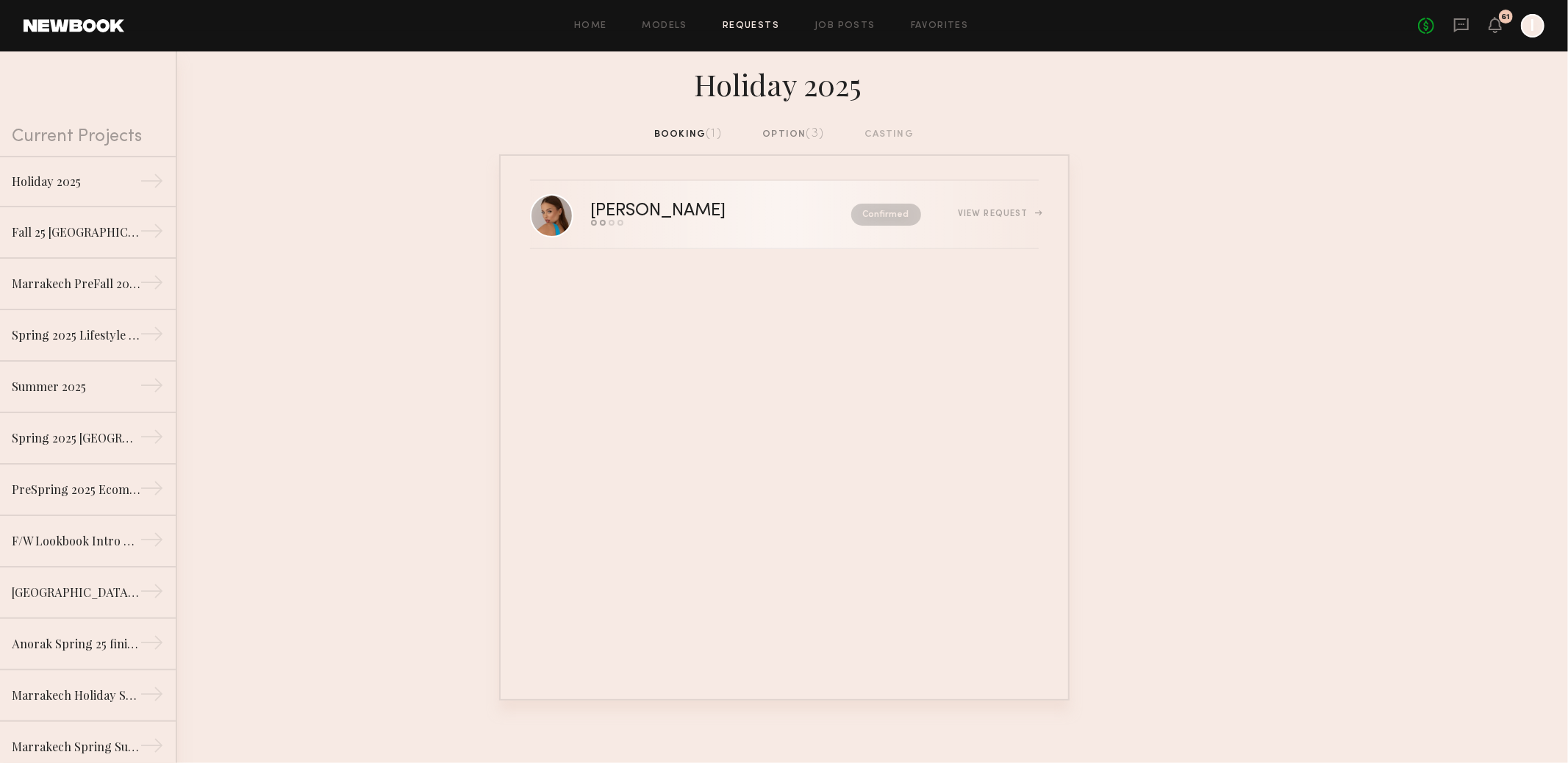
click at [1003, 218] on div "View Request" at bounding box center [998, 213] width 80 height 8
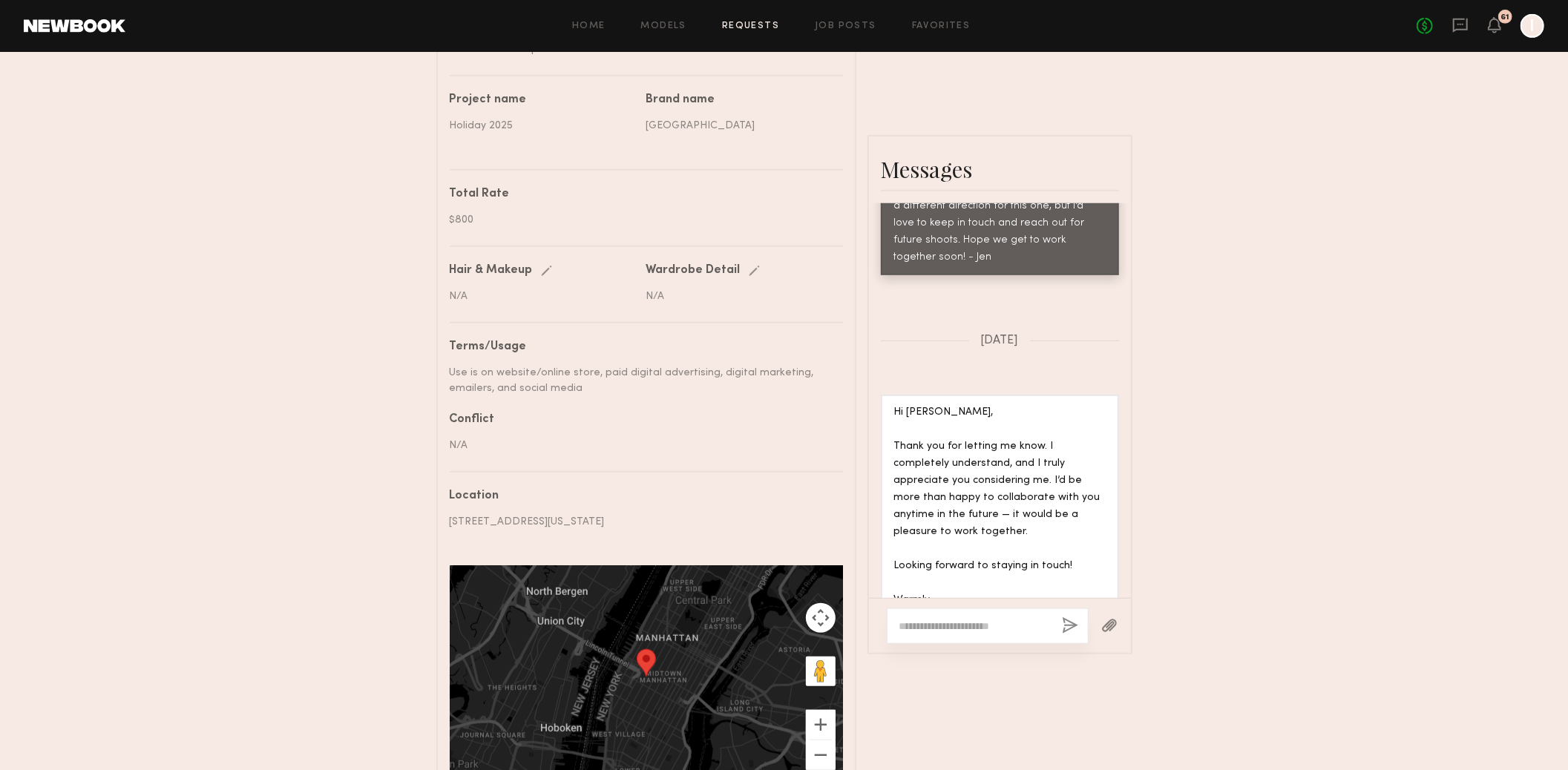
scroll to position [1452, 0]
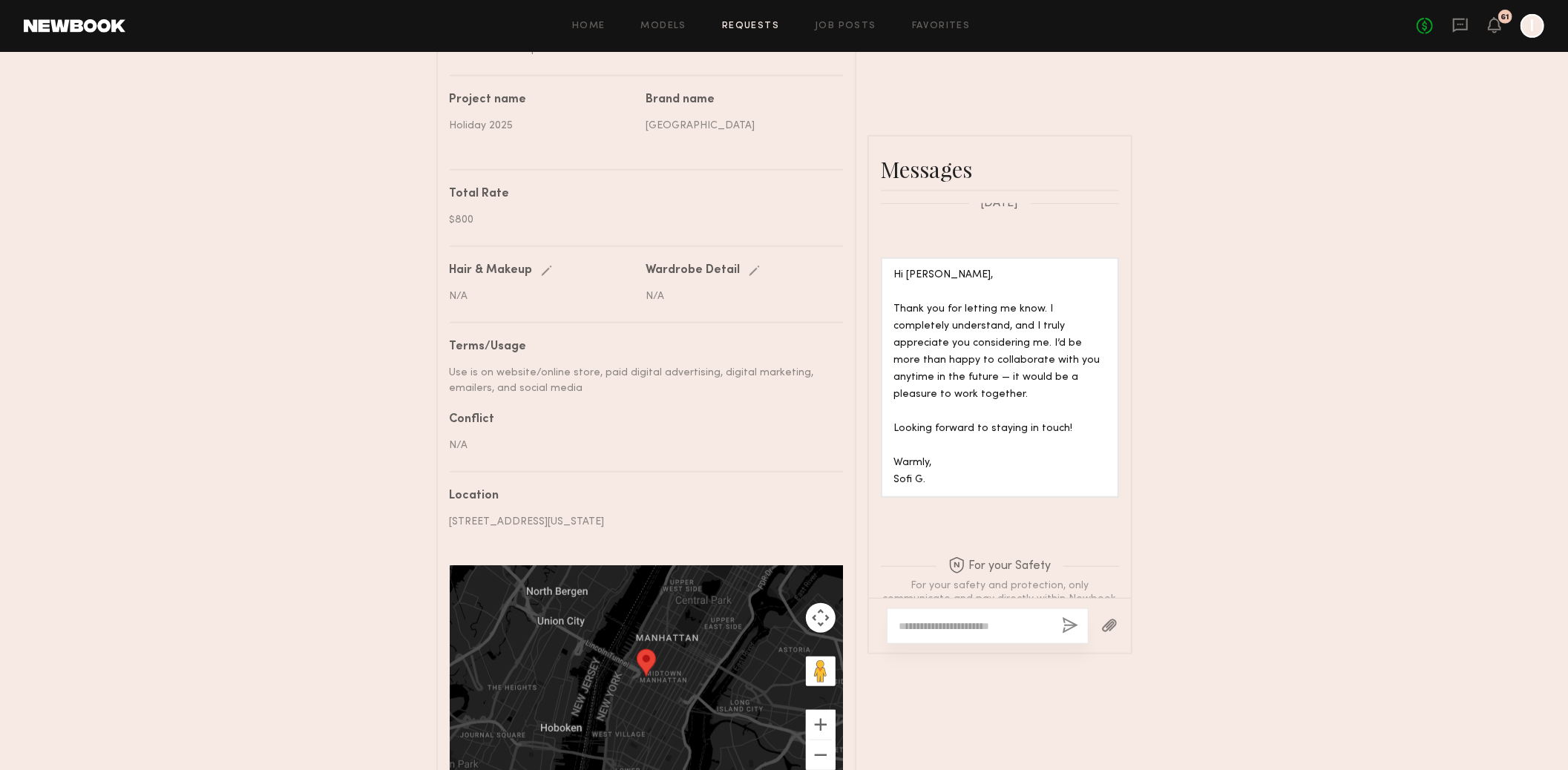
click at [968, 633] on textarea at bounding box center [975, 626] width 151 height 15
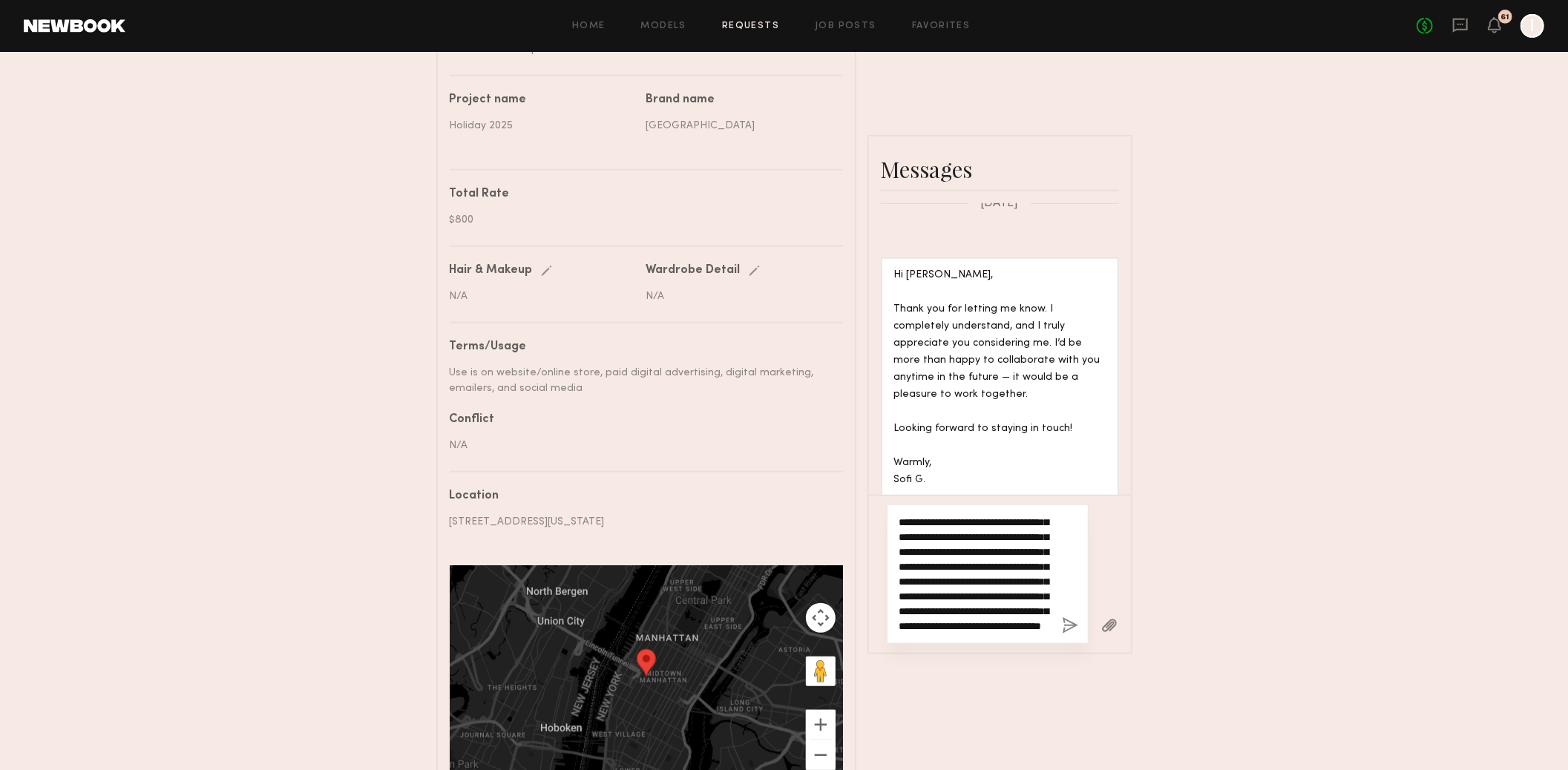
scroll to position [117, 0]
type textarea "**********"
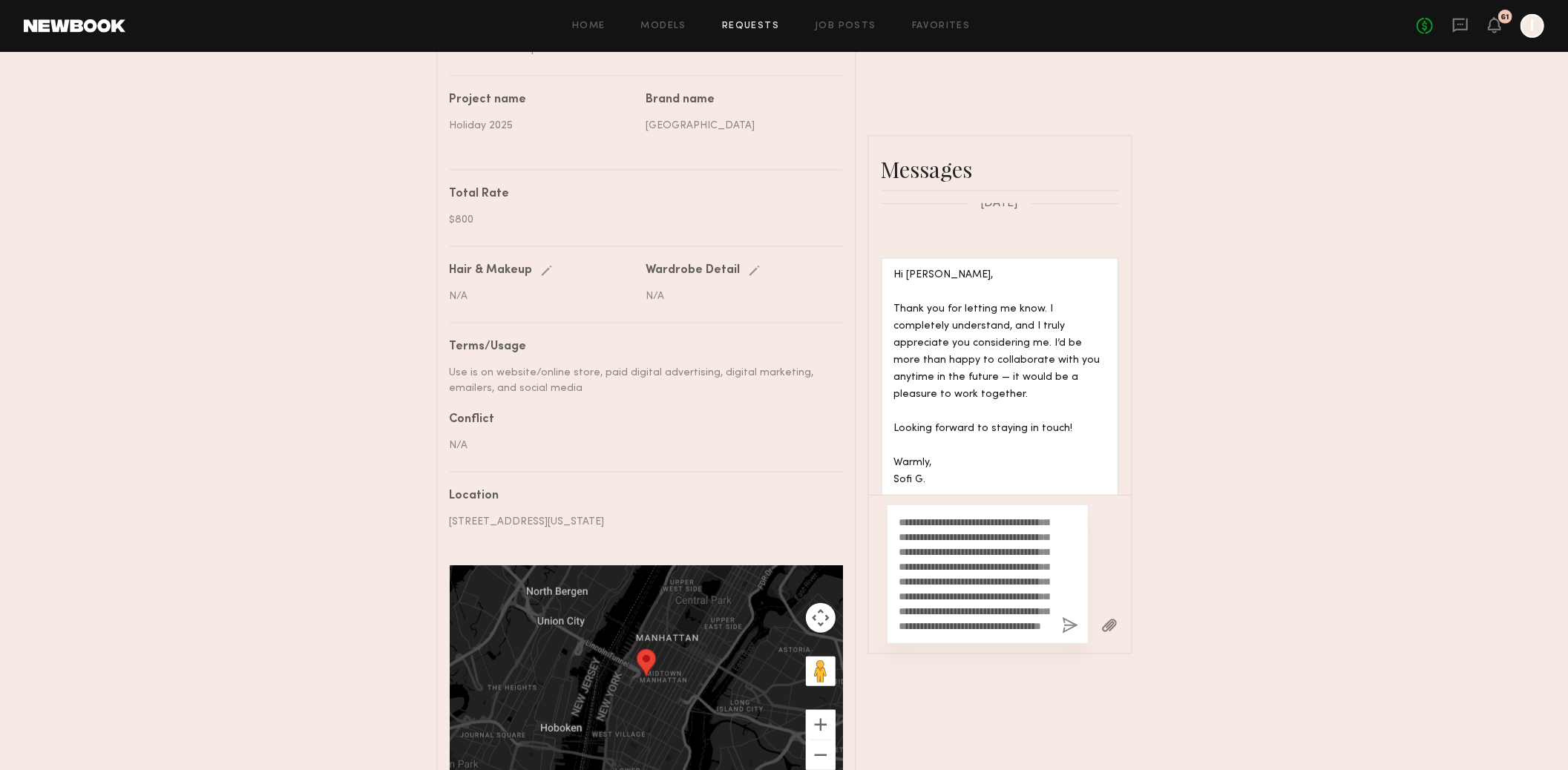
click at [1070, 635] on button "button" at bounding box center [1069, 627] width 16 height 19
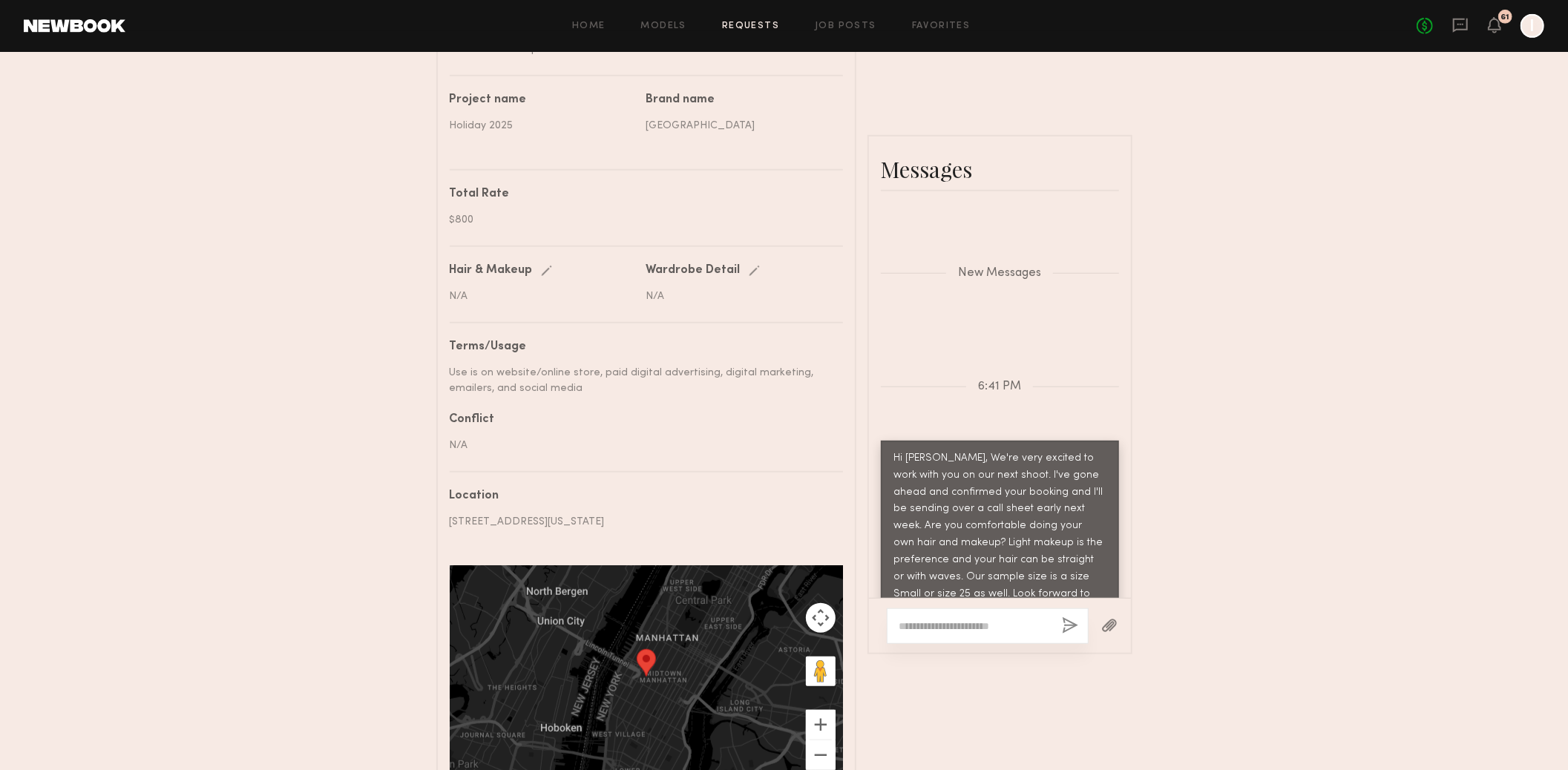
scroll to position [2016, 0]
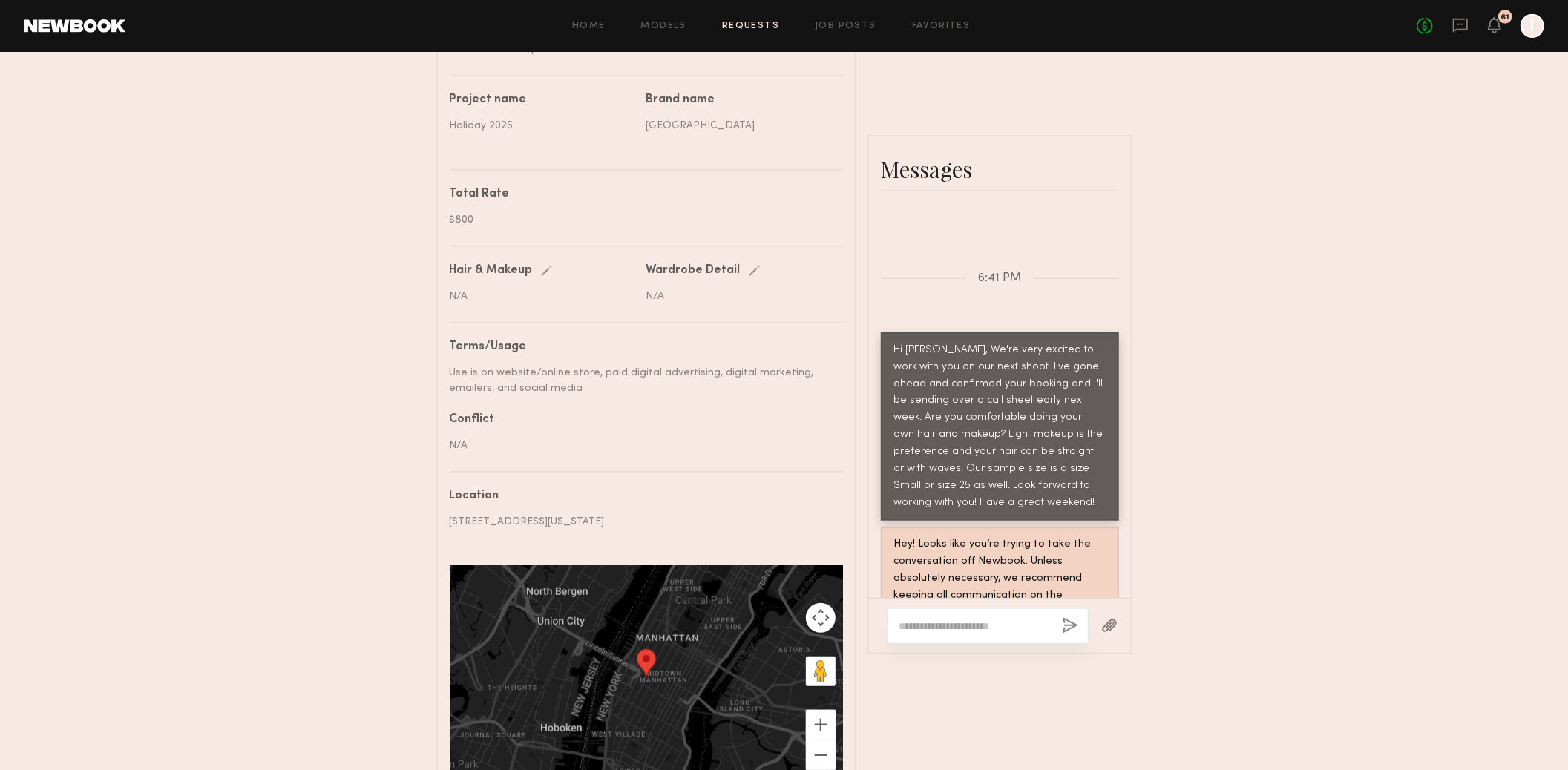
click at [1335, 395] on div "Send request Model response Review hours worked Pay model Booking Request [PERS…" at bounding box center [784, 136] width 1568 height 1331
click at [75, 23] on link at bounding box center [74, 25] width 102 height 13
